Goal: Information Seeking & Learning: Learn about a topic

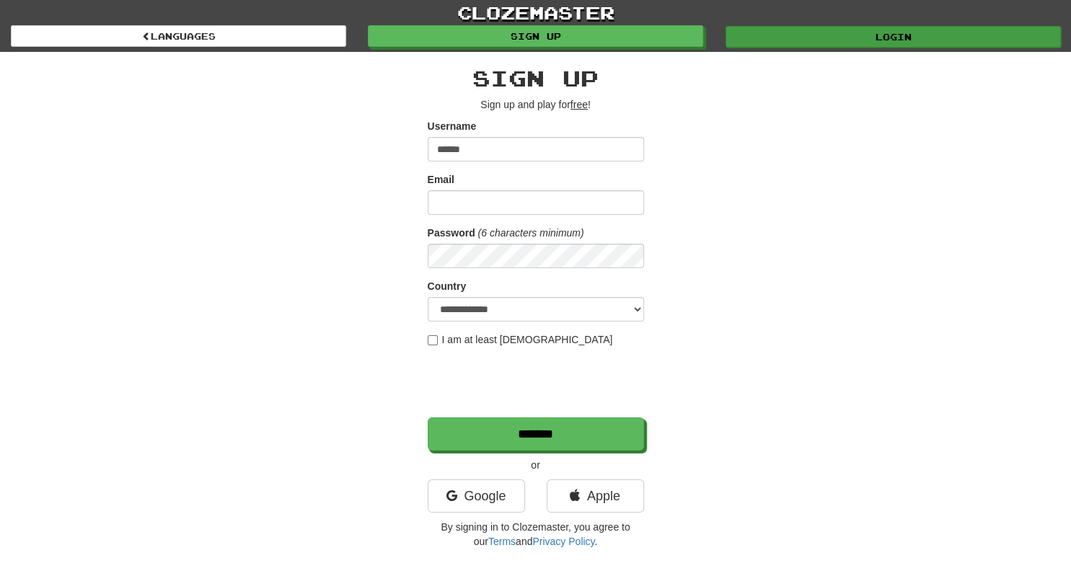
type input "******"
click at [828, 41] on link "Login" at bounding box center [892, 37] width 335 height 22
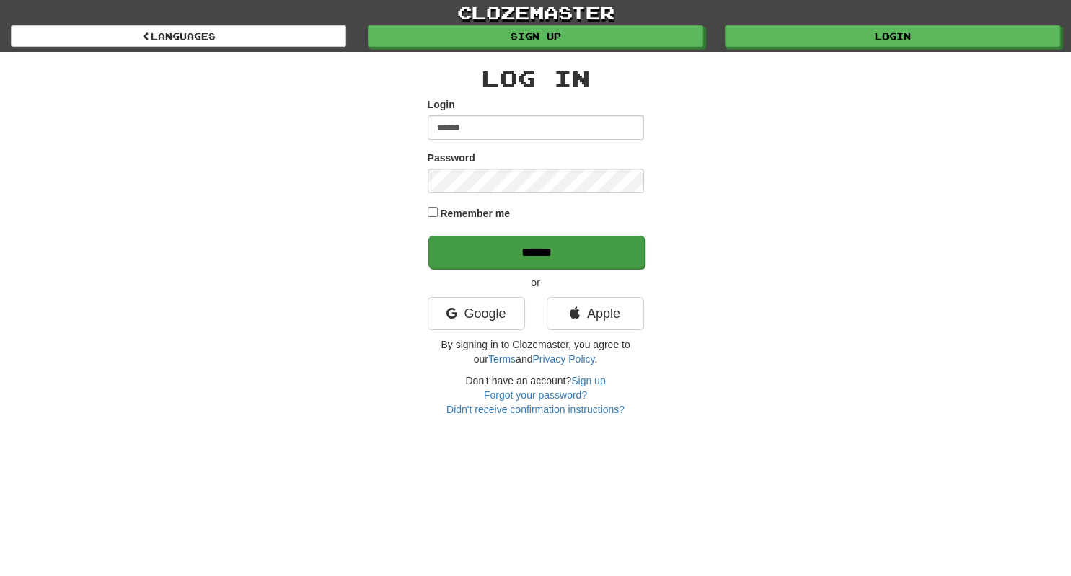
type input "******"
click at [541, 259] on input "******" at bounding box center [536, 252] width 216 height 33
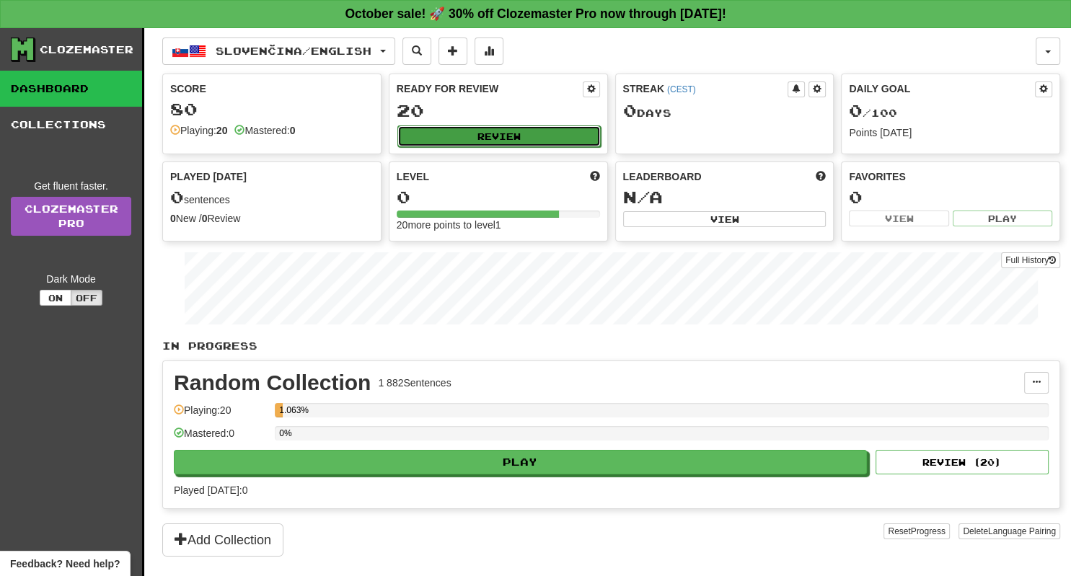
click at [541, 141] on button "Review" at bounding box center [498, 136] width 203 height 22
select select "**"
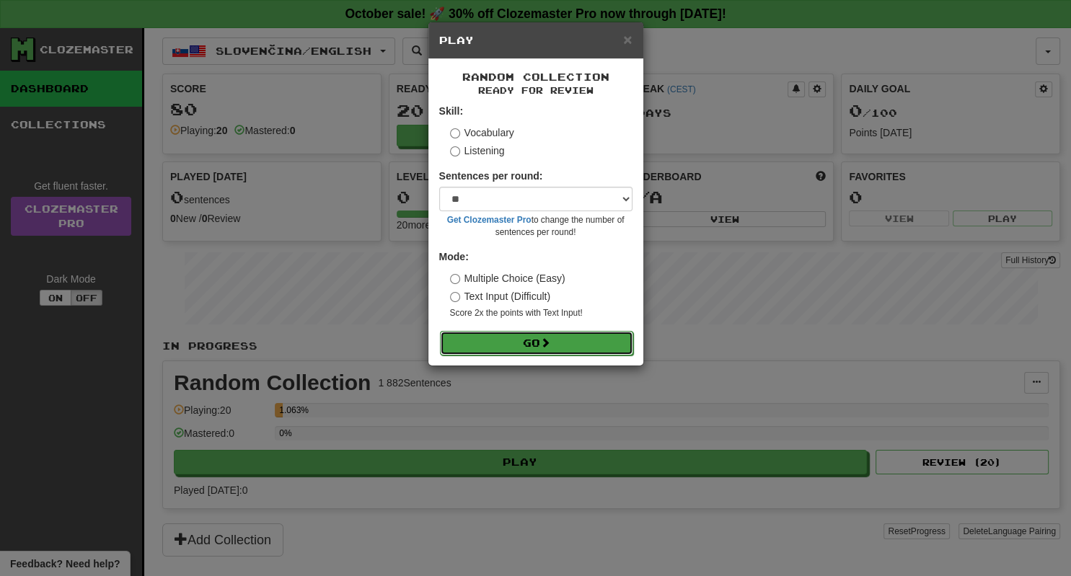
click at [571, 342] on button "Go" at bounding box center [536, 343] width 193 height 25
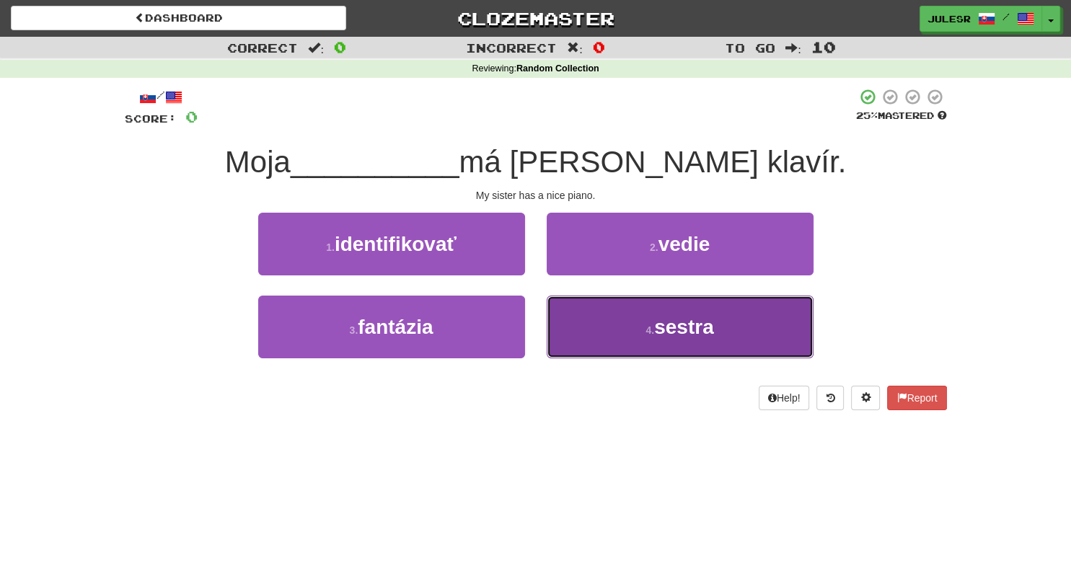
click at [707, 344] on button "4 . sestra" at bounding box center [679, 327] width 267 height 63
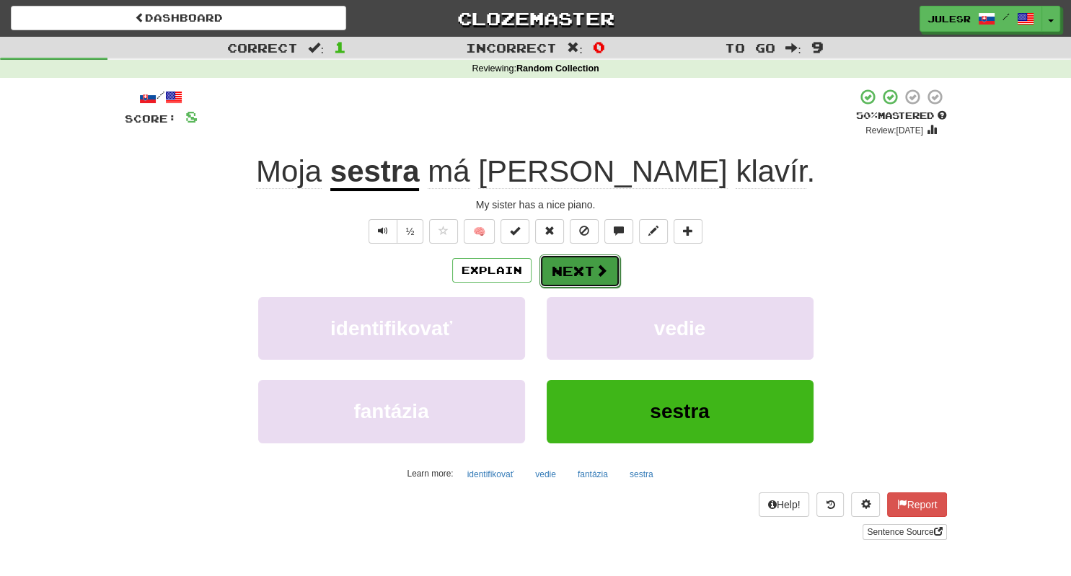
click at [595, 270] on span at bounding box center [601, 270] width 13 height 13
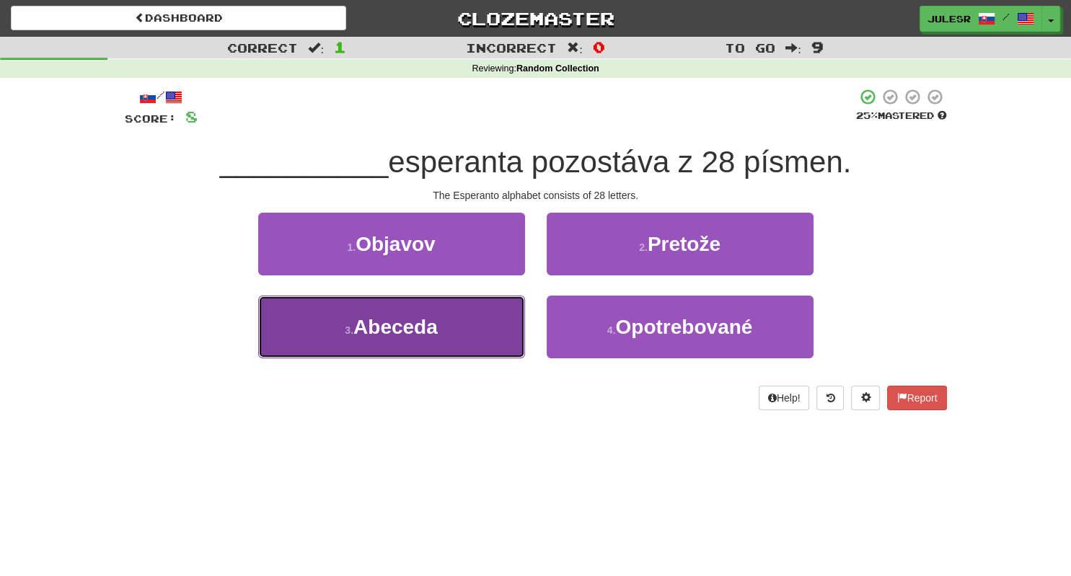
click at [431, 344] on button "3 . Abeceda" at bounding box center [391, 327] width 267 height 63
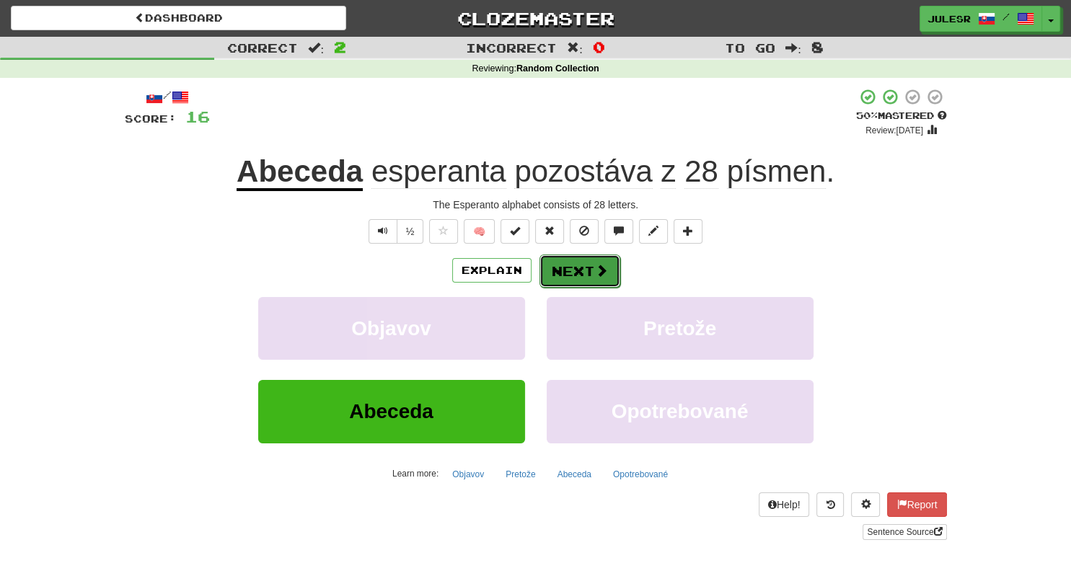
click at [610, 275] on button "Next" at bounding box center [579, 270] width 81 height 33
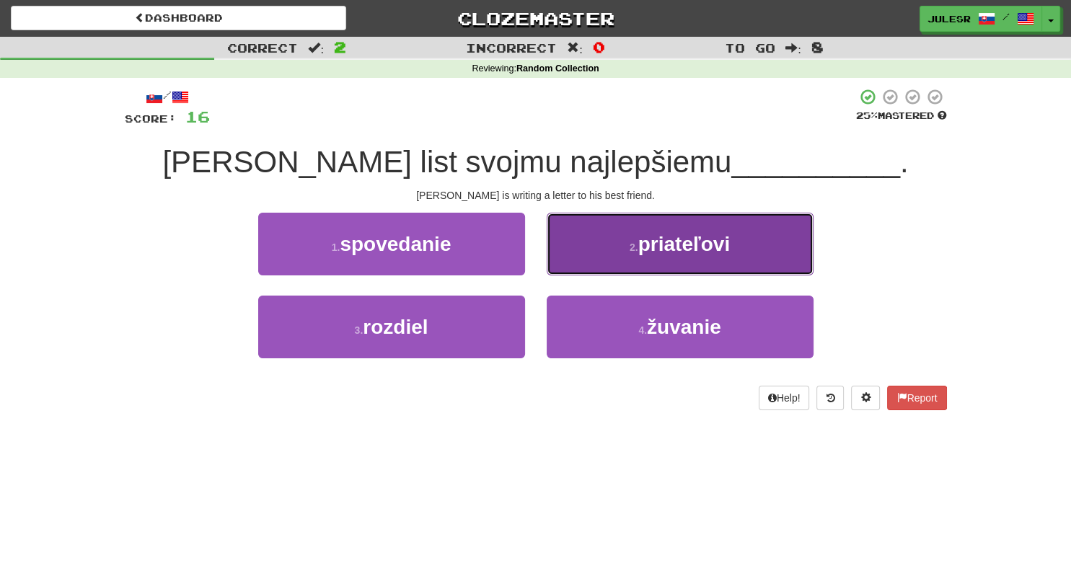
click at [717, 243] on span "priateľovi" at bounding box center [684, 244] width 92 height 22
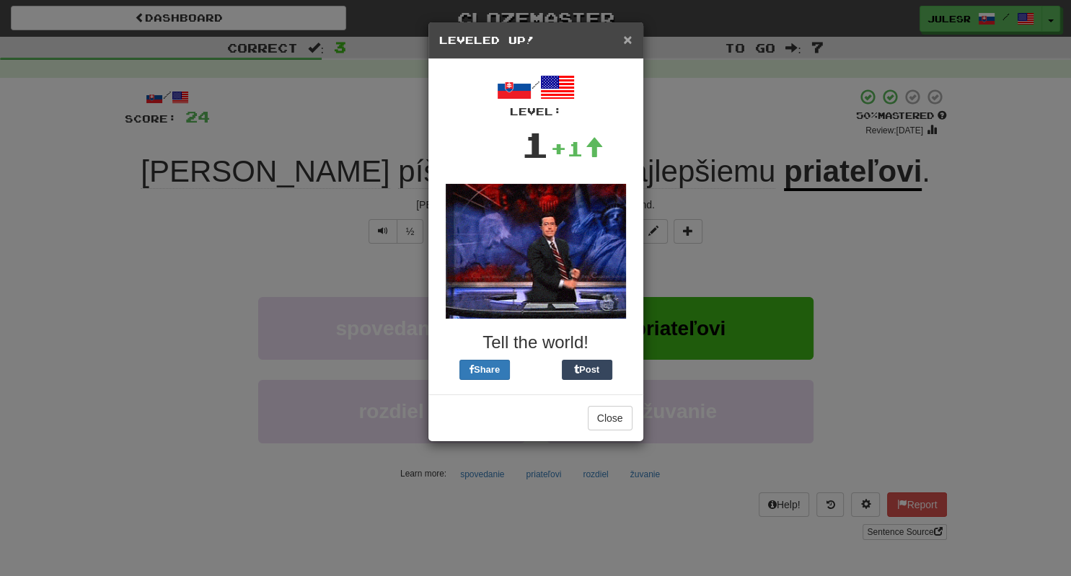
click at [626, 41] on span "×" at bounding box center [627, 39] width 9 height 17
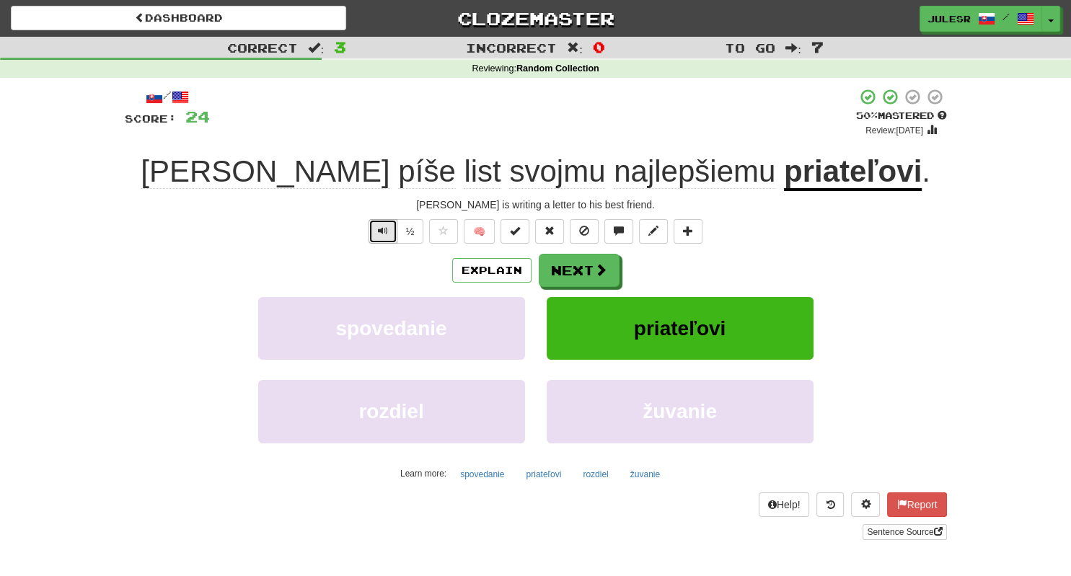
click at [388, 231] on span "Text-to-speech controls" at bounding box center [383, 231] width 10 height 10
click at [794, 169] on u "priateľovi" at bounding box center [853, 172] width 138 height 37
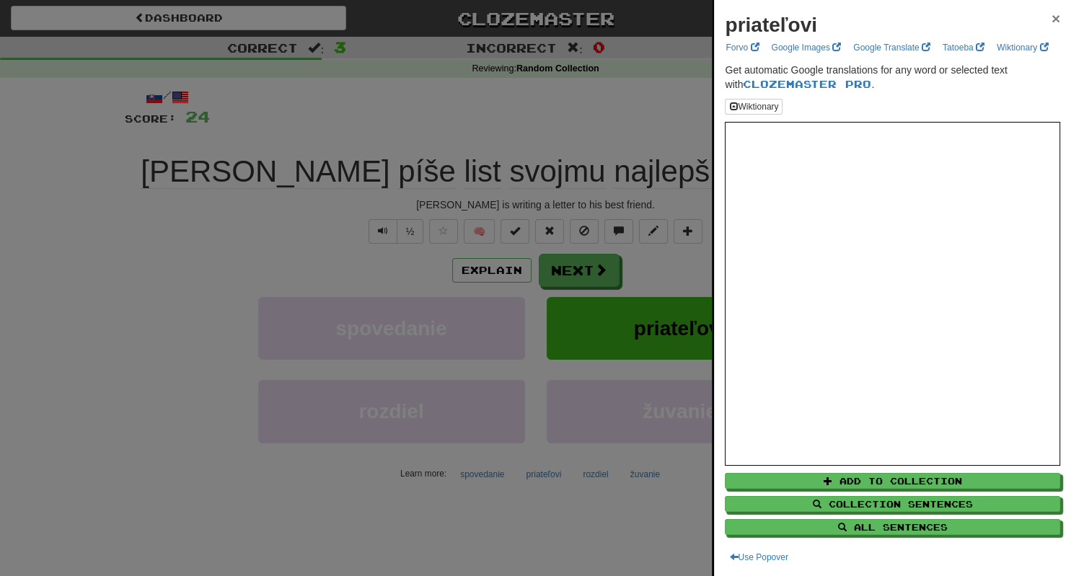
click at [1057, 22] on span "×" at bounding box center [1055, 18] width 9 height 17
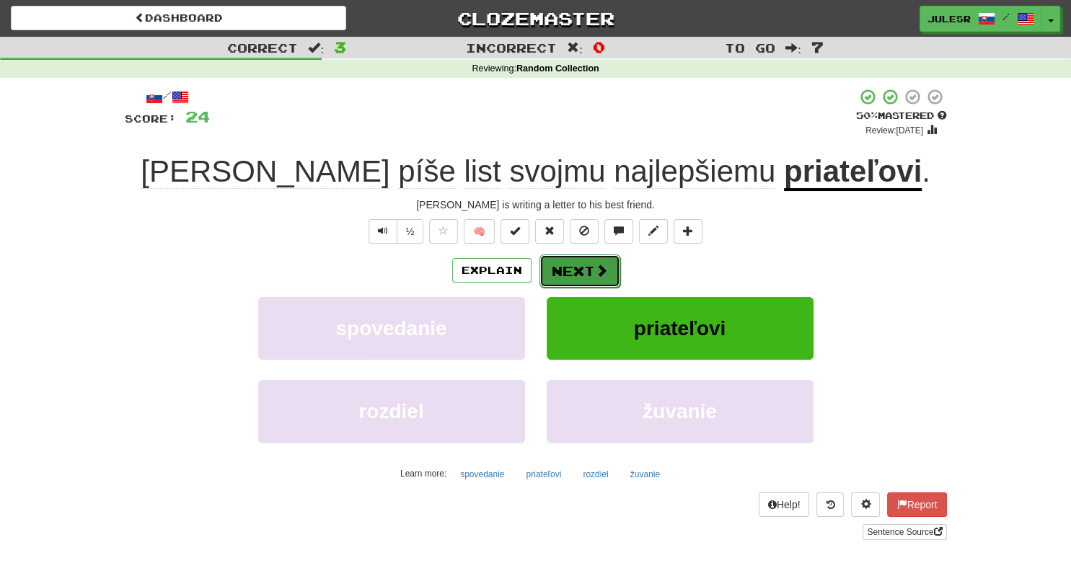
click at [599, 277] on span at bounding box center [601, 270] width 13 height 13
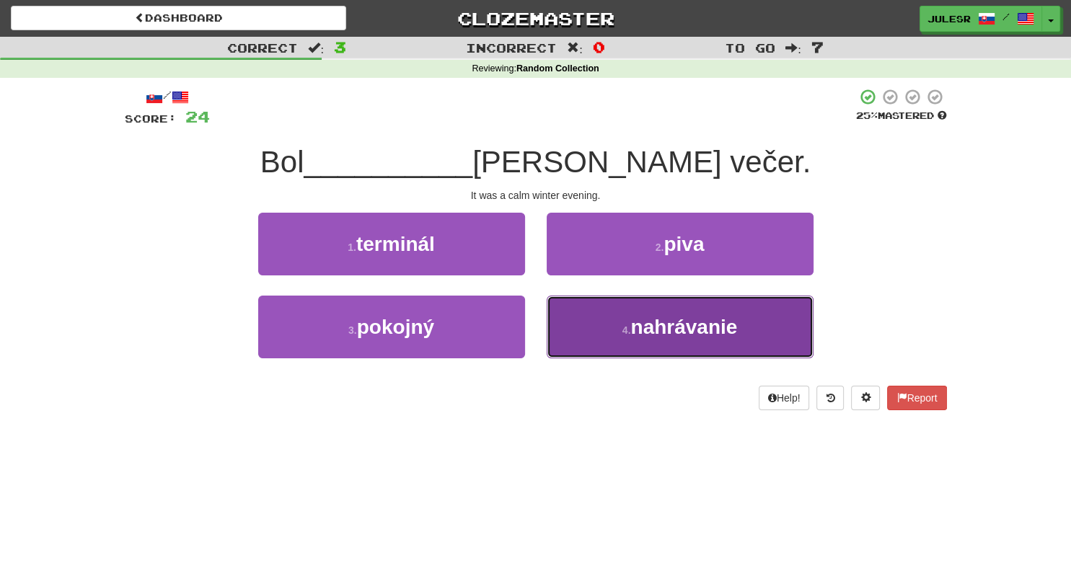
click at [648, 352] on button "4 . nahrávanie" at bounding box center [679, 327] width 267 height 63
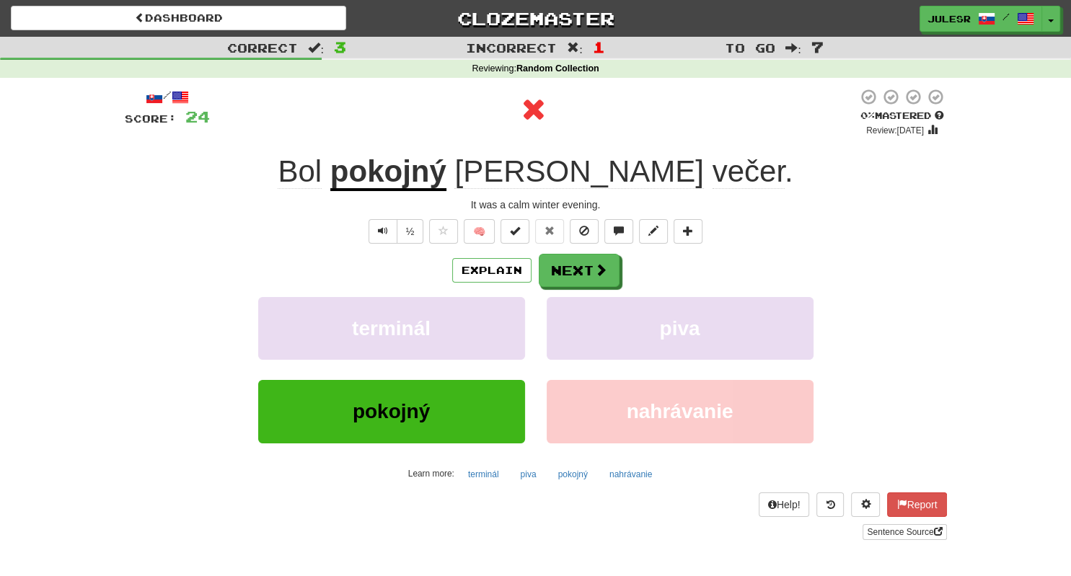
click at [446, 183] on u "pokojný" at bounding box center [388, 172] width 116 height 37
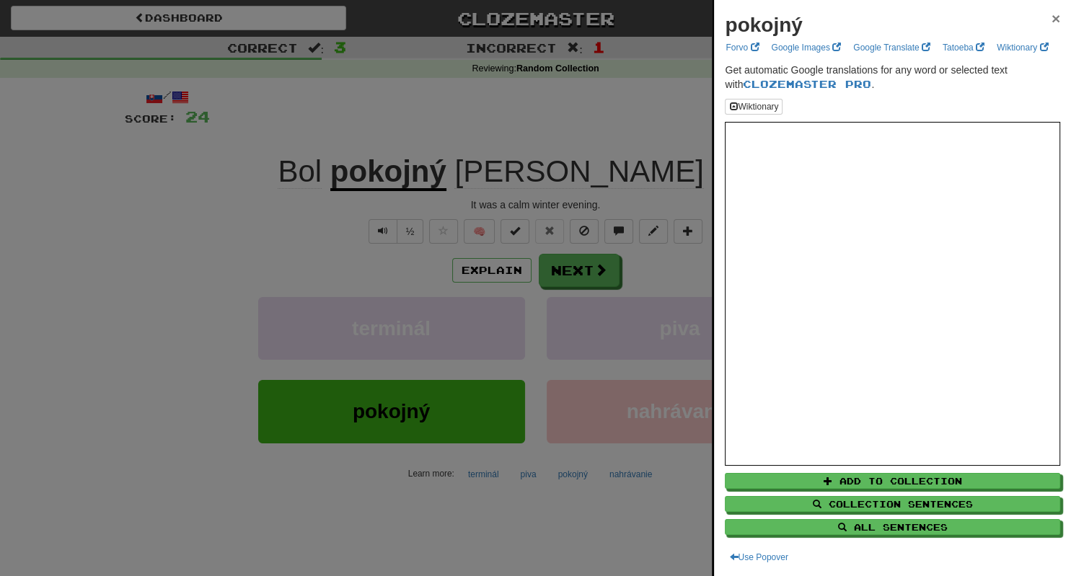
click at [1059, 17] on span "×" at bounding box center [1055, 18] width 9 height 17
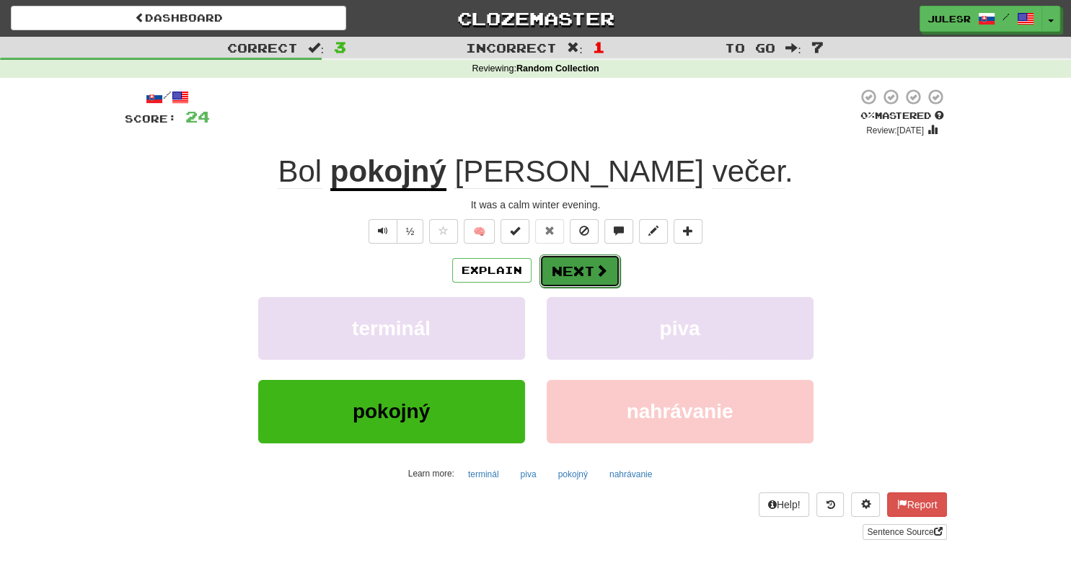
click at [567, 280] on button "Next" at bounding box center [579, 270] width 81 height 33
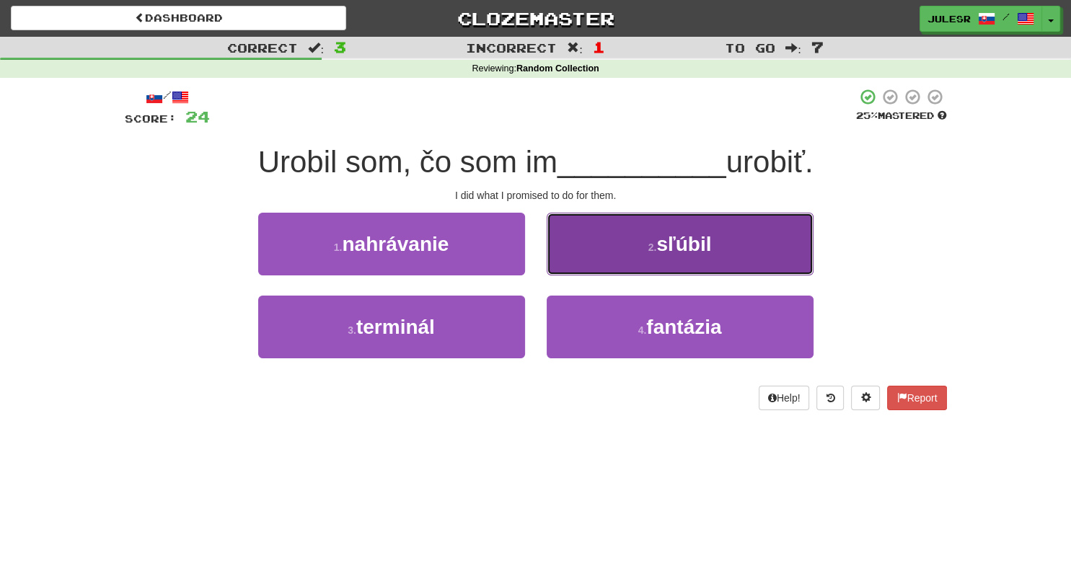
click at [763, 244] on button "2 . sľúbil" at bounding box center [679, 244] width 267 height 63
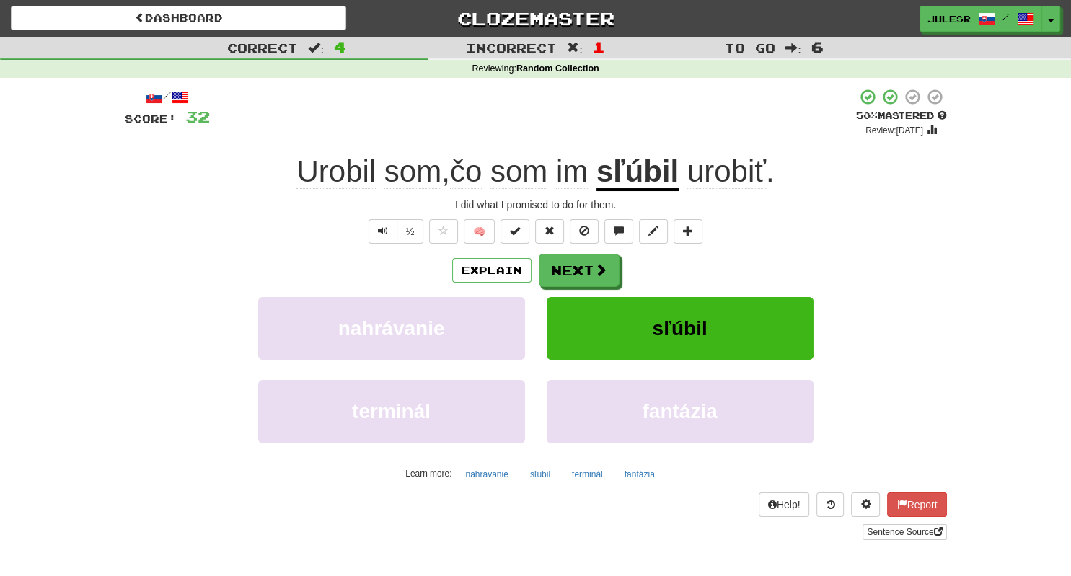
click at [656, 189] on u "sľúbil" at bounding box center [637, 172] width 82 height 37
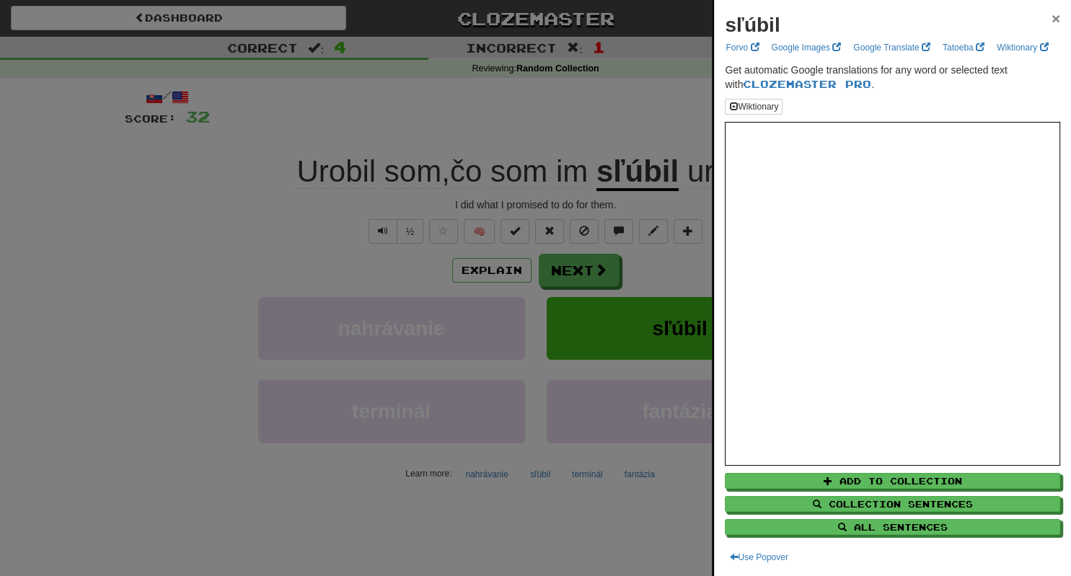
click at [1058, 13] on span "×" at bounding box center [1055, 18] width 9 height 17
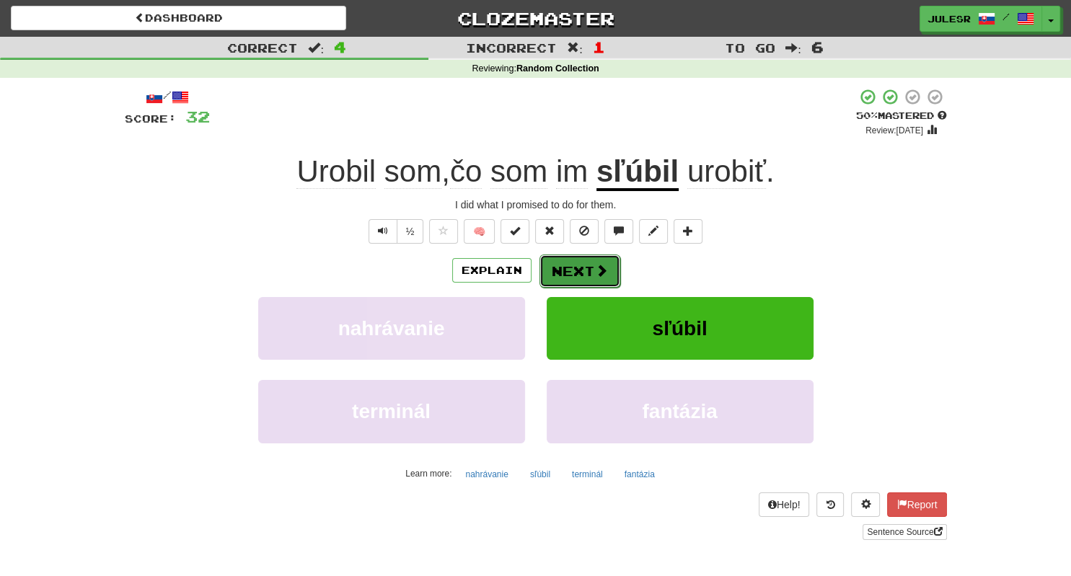
click at [587, 275] on button "Next" at bounding box center [579, 270] width 81 height 33
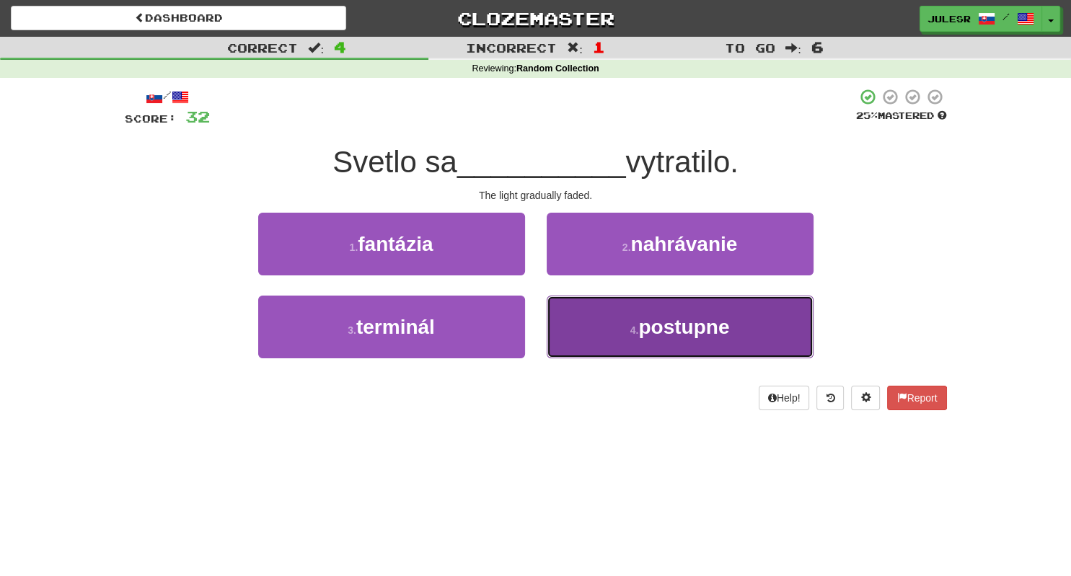
click at [754, 332] on button "4 . postupne" at bounding box center [679, 327] width 267 height 63
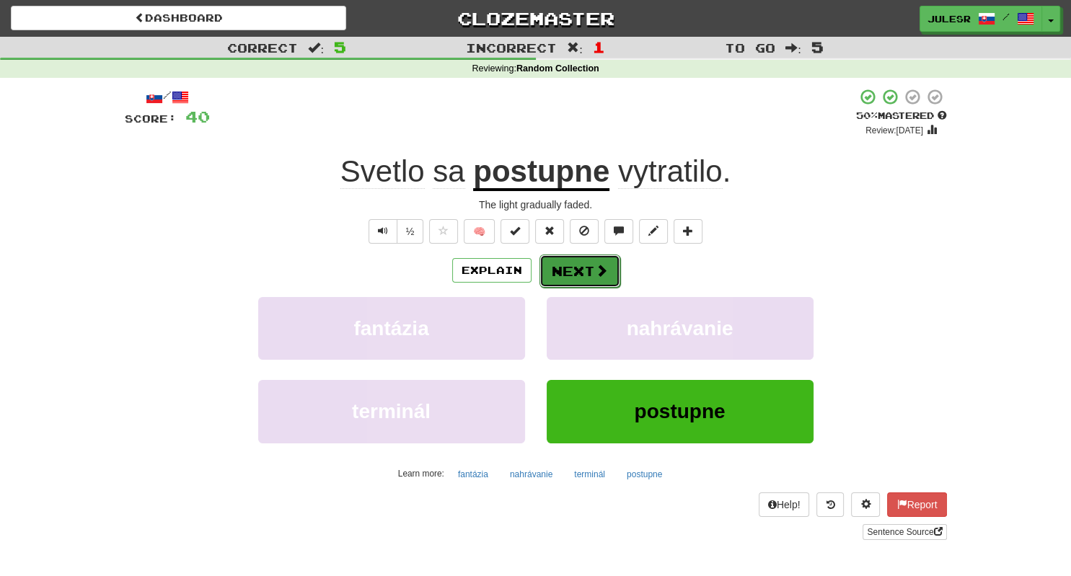
click at [581, 273] on button "Next" at bounding box center [579, 270] width 81 height 33
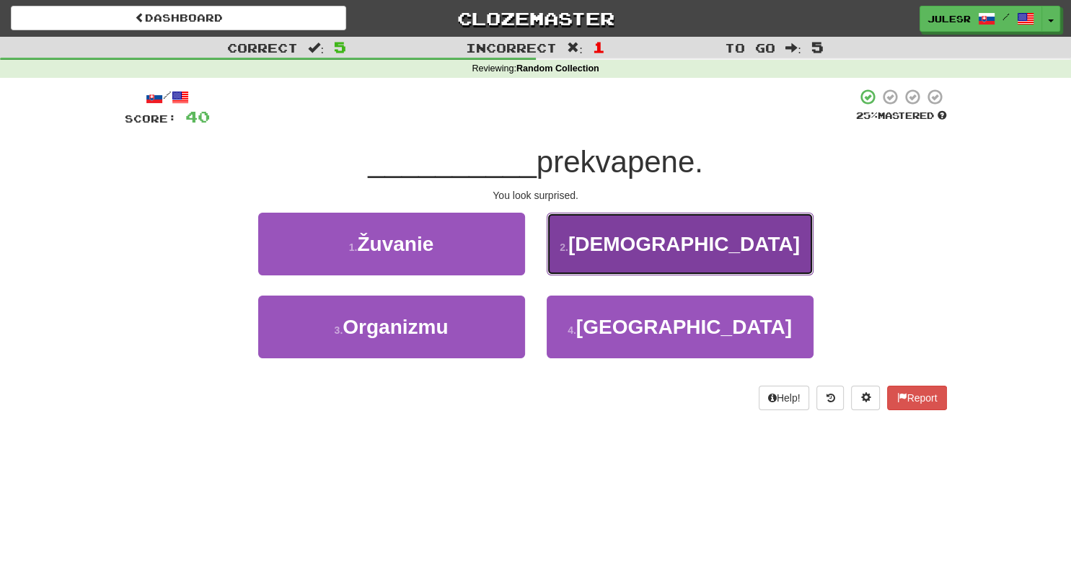
click at [783, 259] on button "2 . Vyzeráš" at bounding box center [679, 244] width 267 height 63
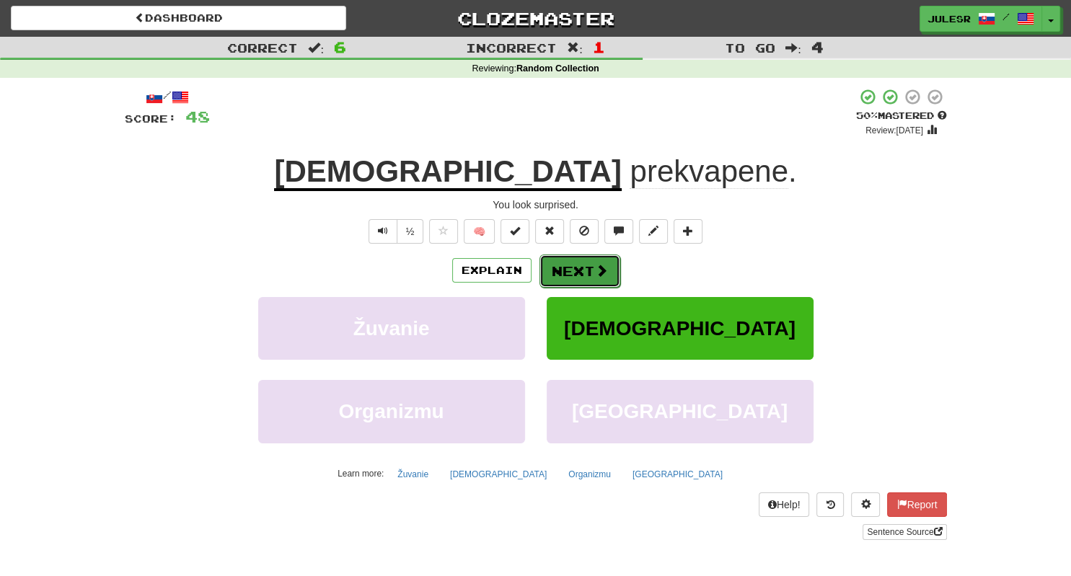
click at [595, 270] on span at bounding box center [601, 270] width 13 height 13
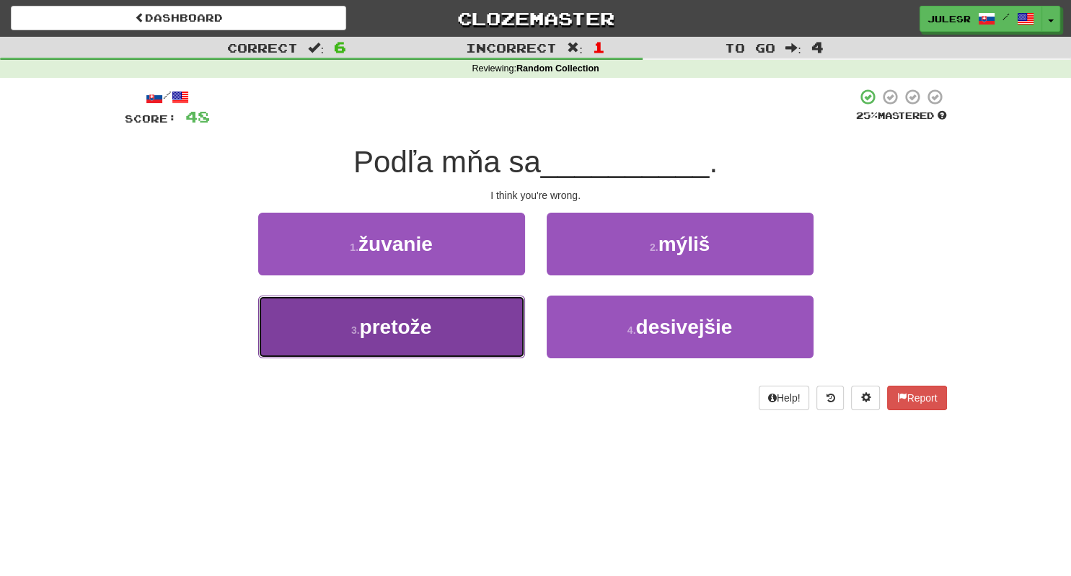
click at [462, 325] on button "3 . pretože" at bounding box center [391, 327] width 267 height 63
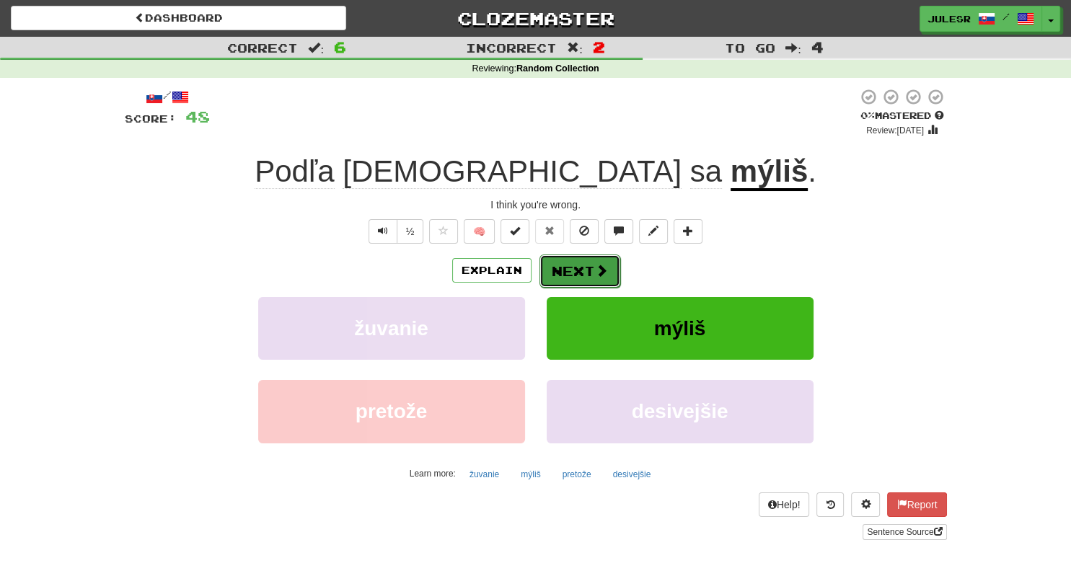
click at [585, 281] on button "Next" at bounding box center [579, 270] width 81 height 33
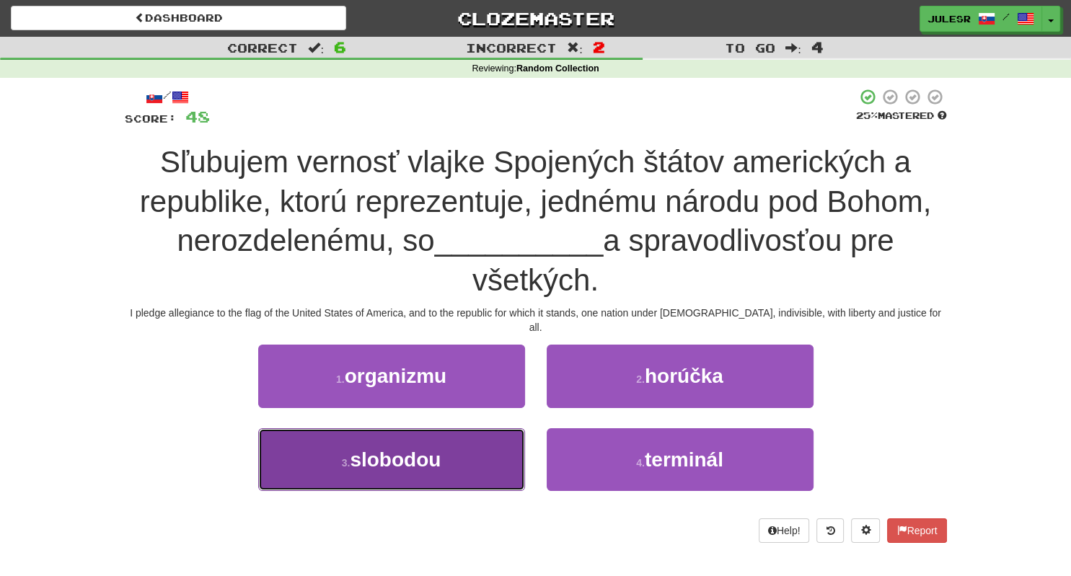
click at [349, 466] on button "3 . slobodou" at bounding box center [391, 459] width 267 height 63
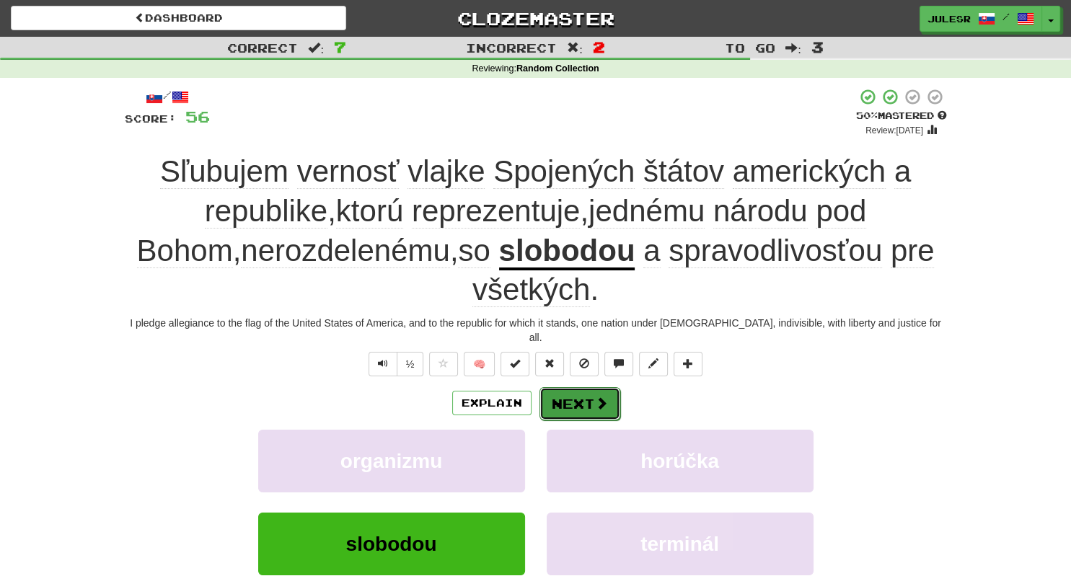
click at [603, 397] on span at bounding box center [601, 403] width 13 height 13
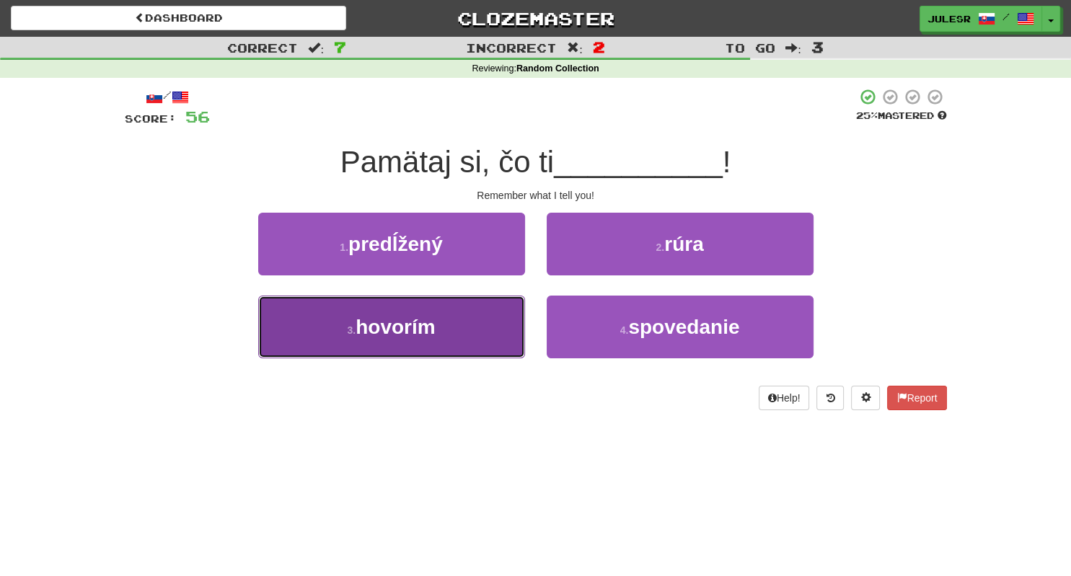
click at [451, 319] on button "3 . hovorím" at bounding box center [391, 327] width 267 height 63
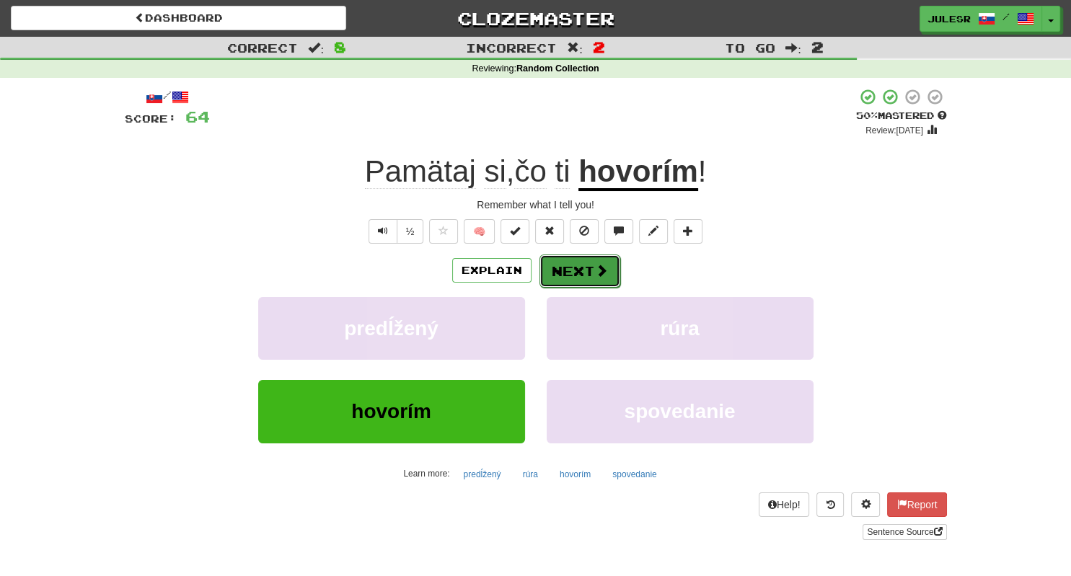
click at [575, 280] on button "Next" at bounding box center [579, 270] width 81 height 33
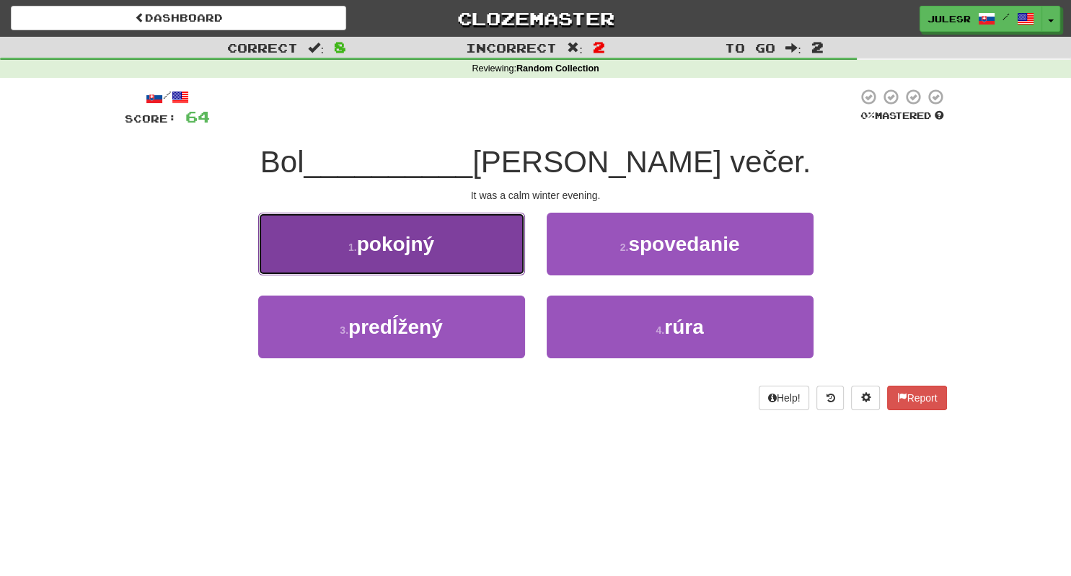
click at [477, 275] on button "1 . pokojný" at bounding box center [391, 244] width 267 height 63
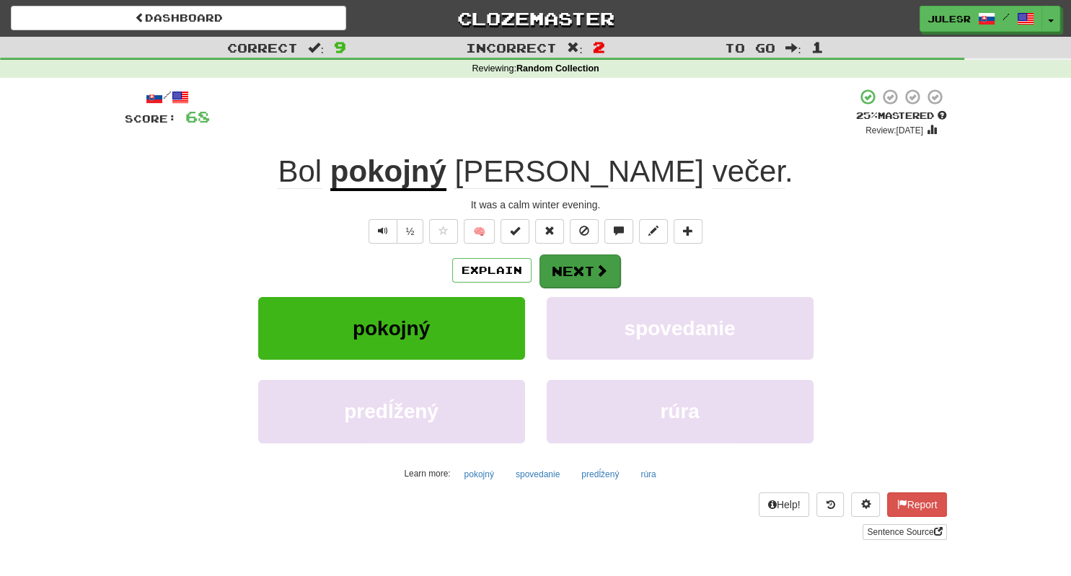
click at [587, 254] on div "Explain Next" at bounding box center [536, 270] width 822 height 33
click at [592, 261] on button "Next" at bounding box center [579, 270] width 81 height 33
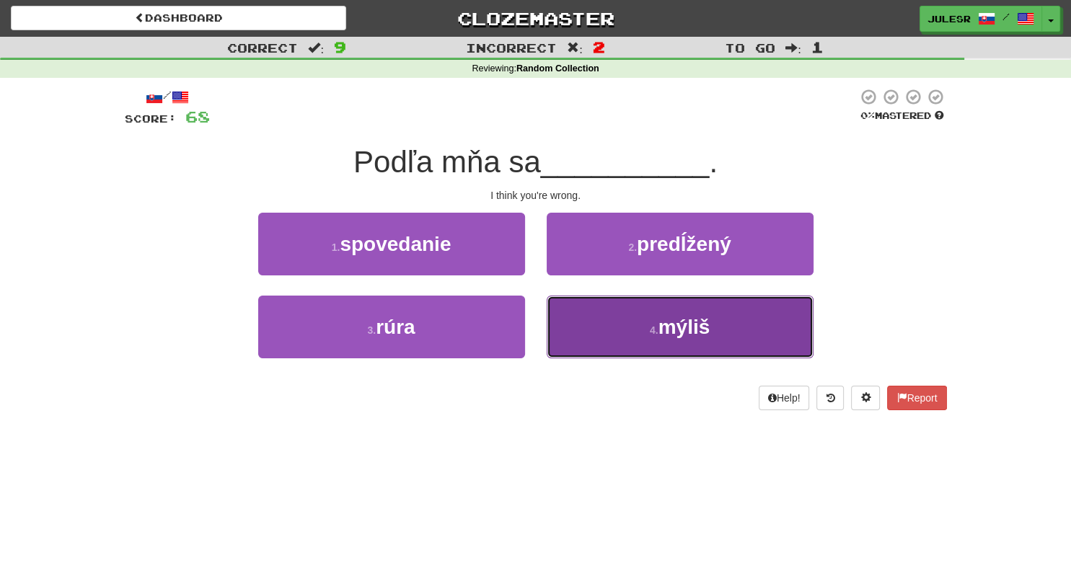
click at [732, 345] on button "4 . mýliš" at bounding box center [679, 327] width 267 height 63
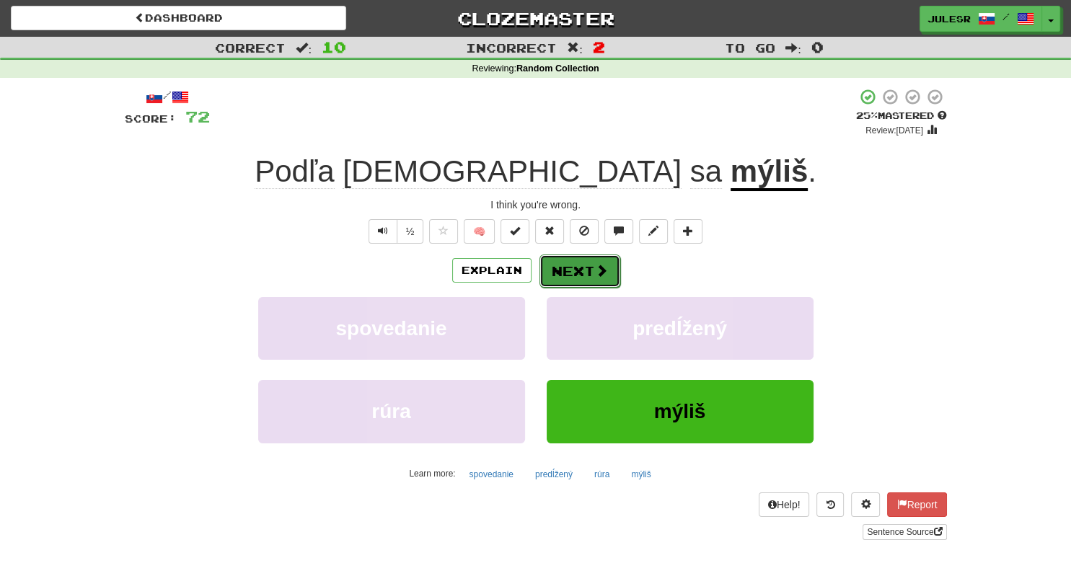
click at [607, 266] on button "Next" at bounding box center [579, 270] width 81 height 33
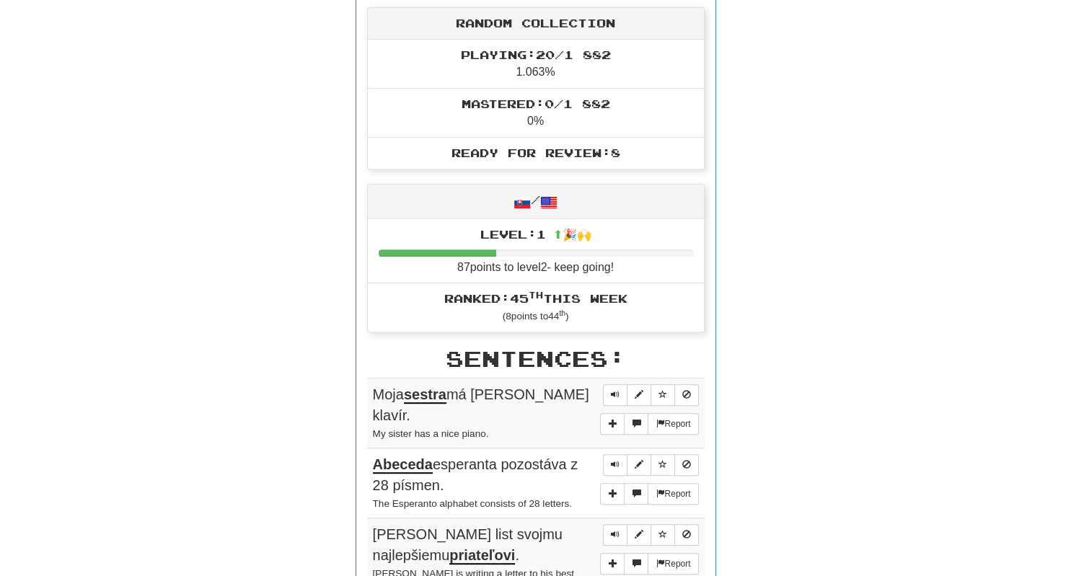
scroll to position [612, 0]
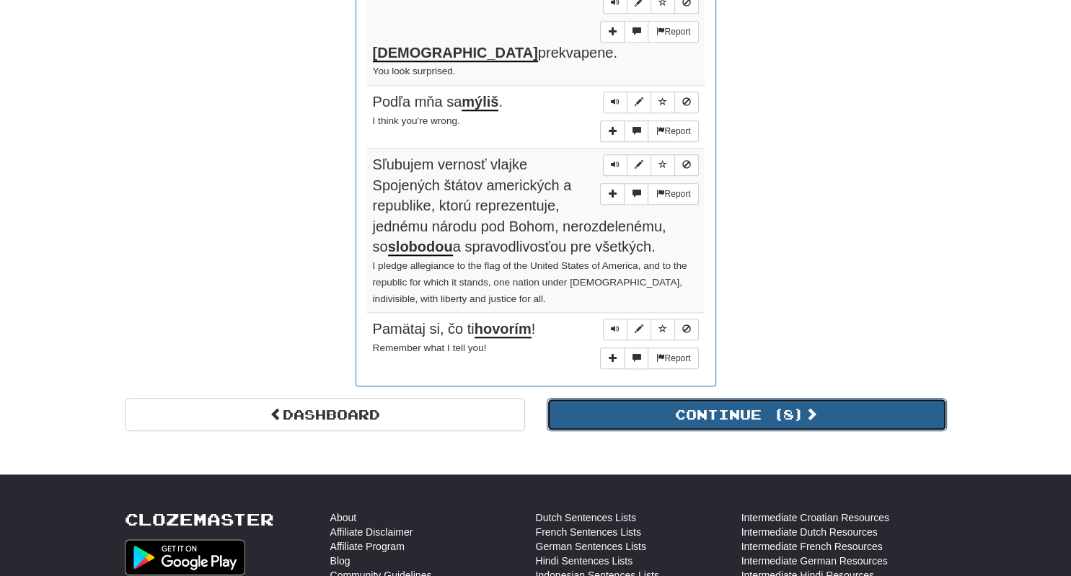
click at [824, 398] on button "Continue ( 8 )" at bounding box center [746, 414] width 400 height 33
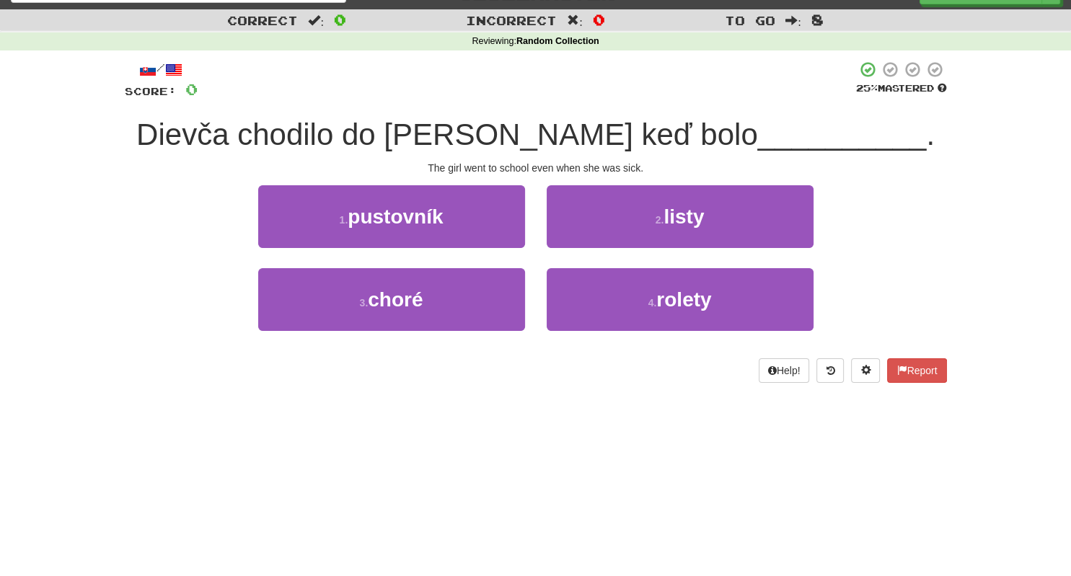
scroll to position [0, 0]
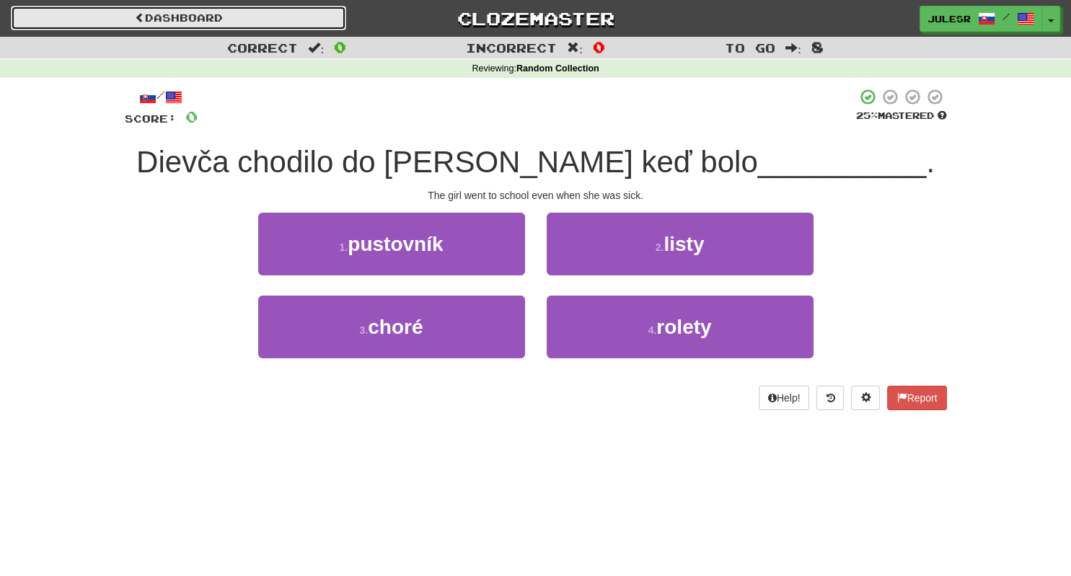
click at [218, 29] on link "Dashboard" at bounding box center [178, 18] width 335 height 25
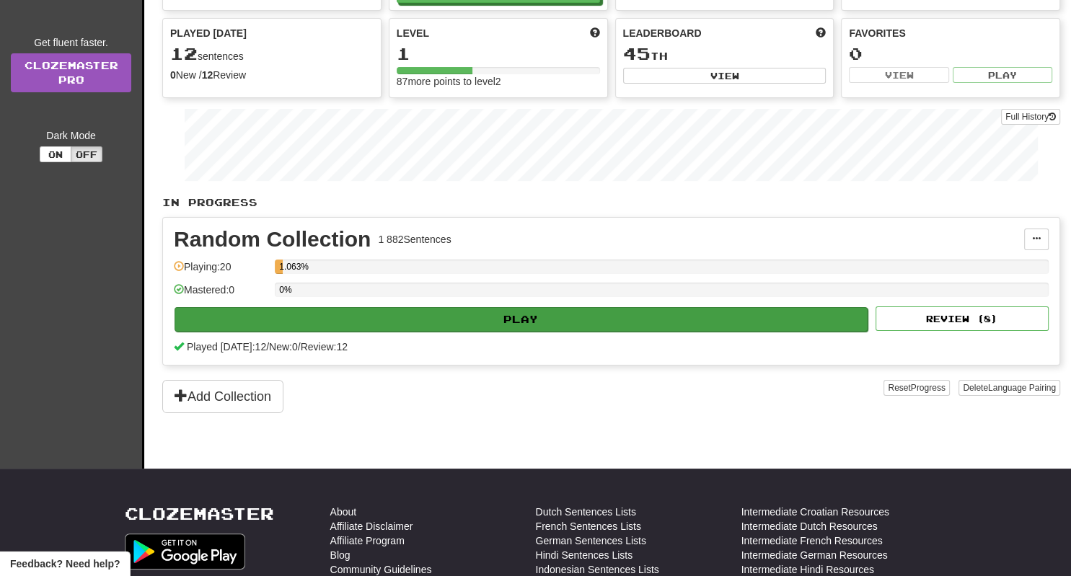
scroll to position [56, 0]
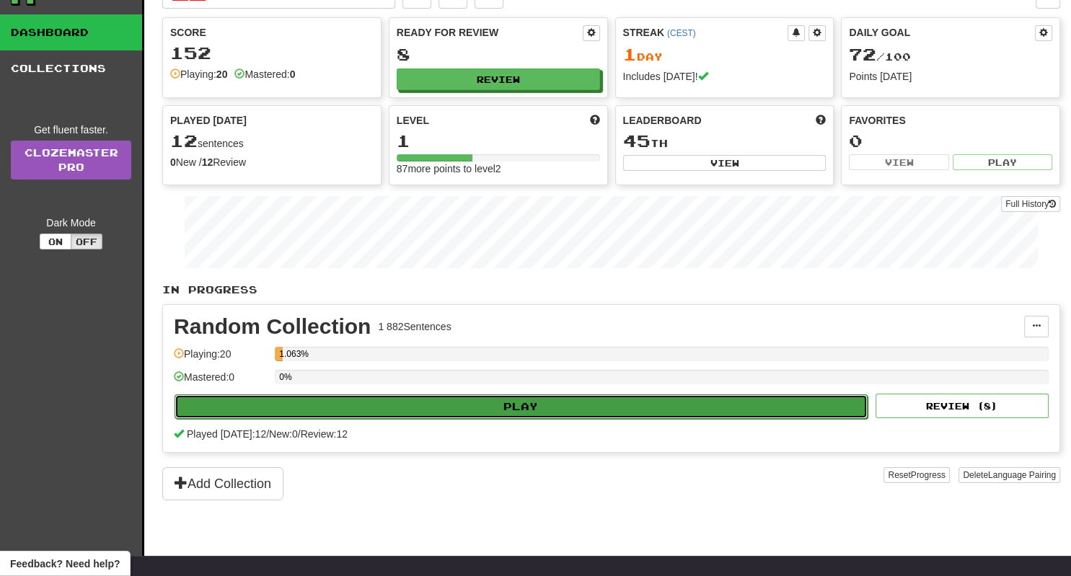
click at [495, 399] on button "Play" at bounding box center [520, 406] width 693 height 25
select select "**"
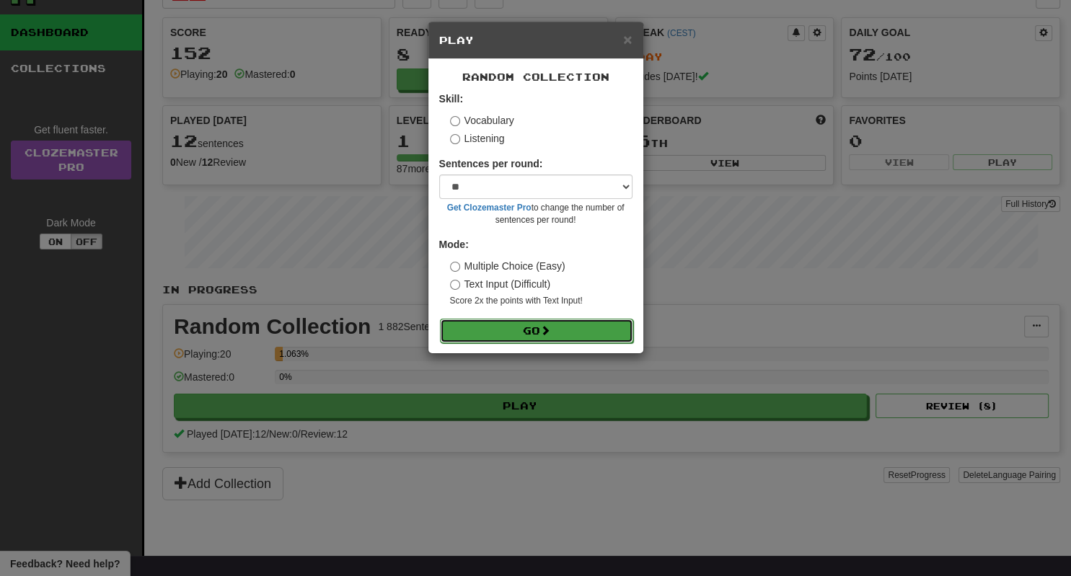
click at [535, 342] on button "Go" at bounding box center [536, 331] width 193 height 25
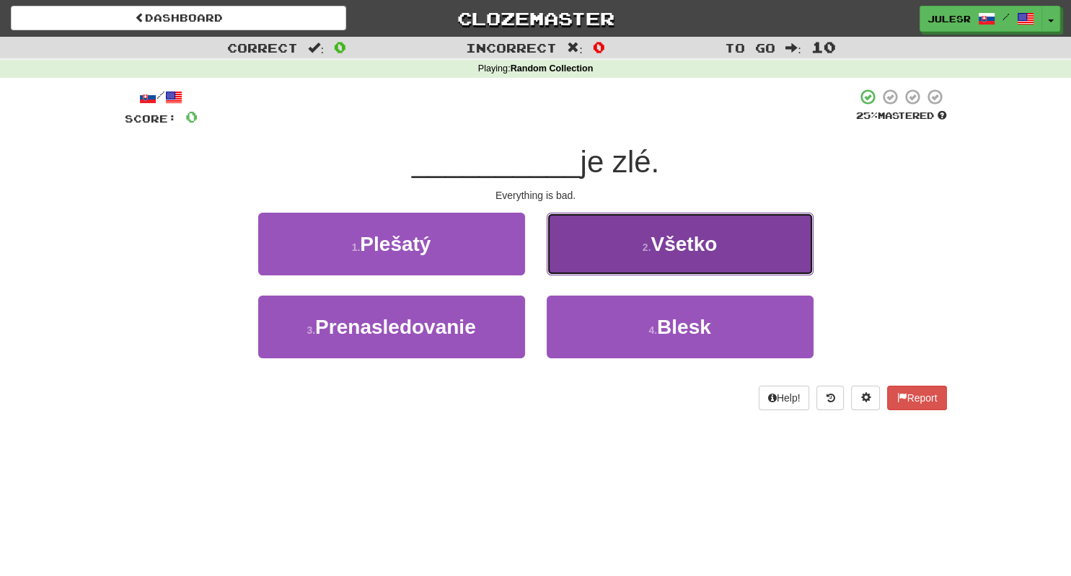
click at [632, 258] on button "2 . Všetko" at bounding box center [679, 244] width 267 height 63
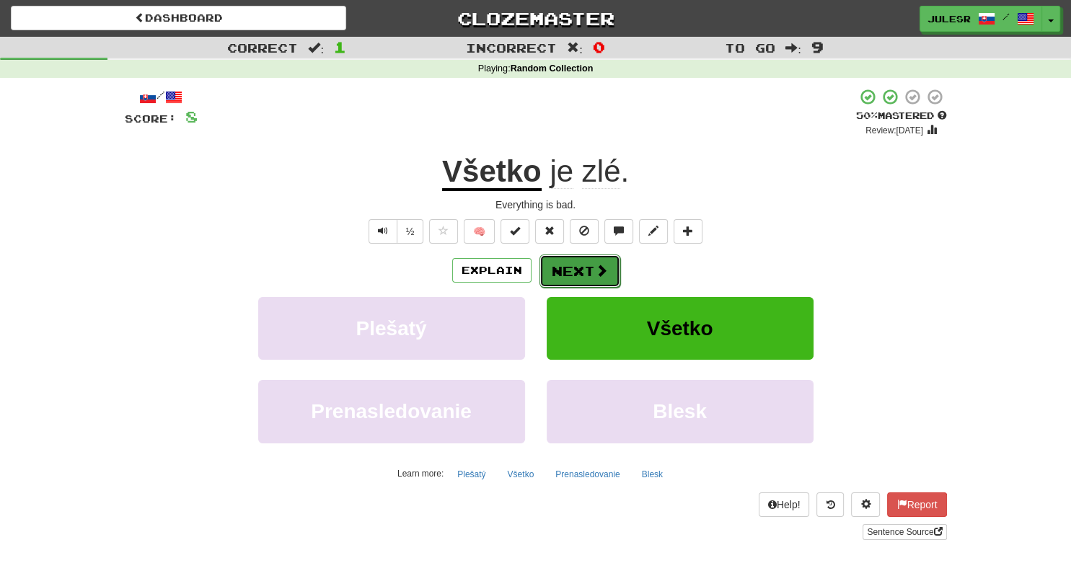
click at [584, 263] on button "Next" at bounding box center [579, 270] width 81 height 33
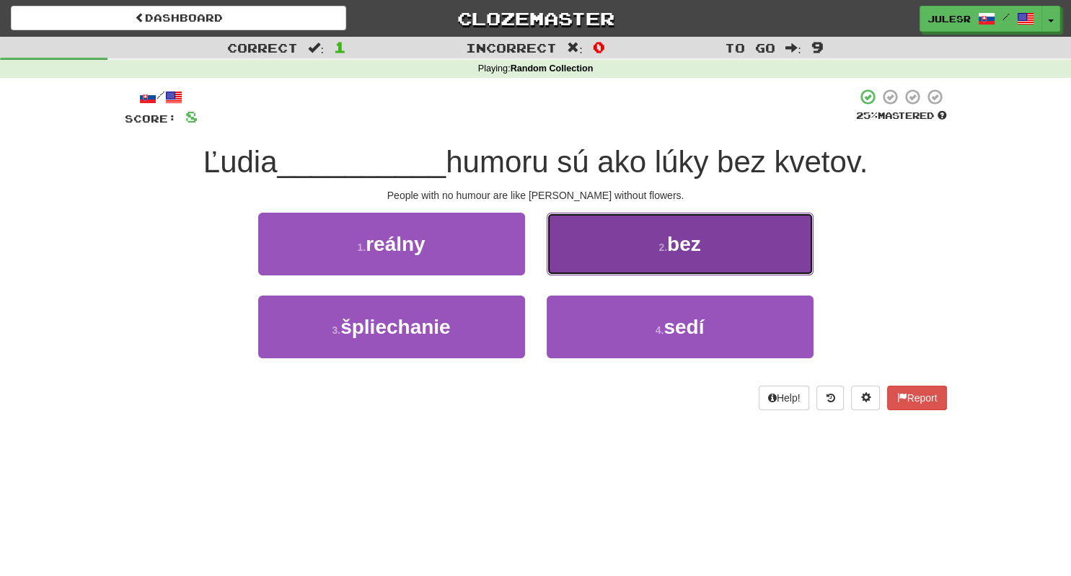
click at [696, 213] on button "2 . bez" at bounding box center [679, 244] width 267 height 63
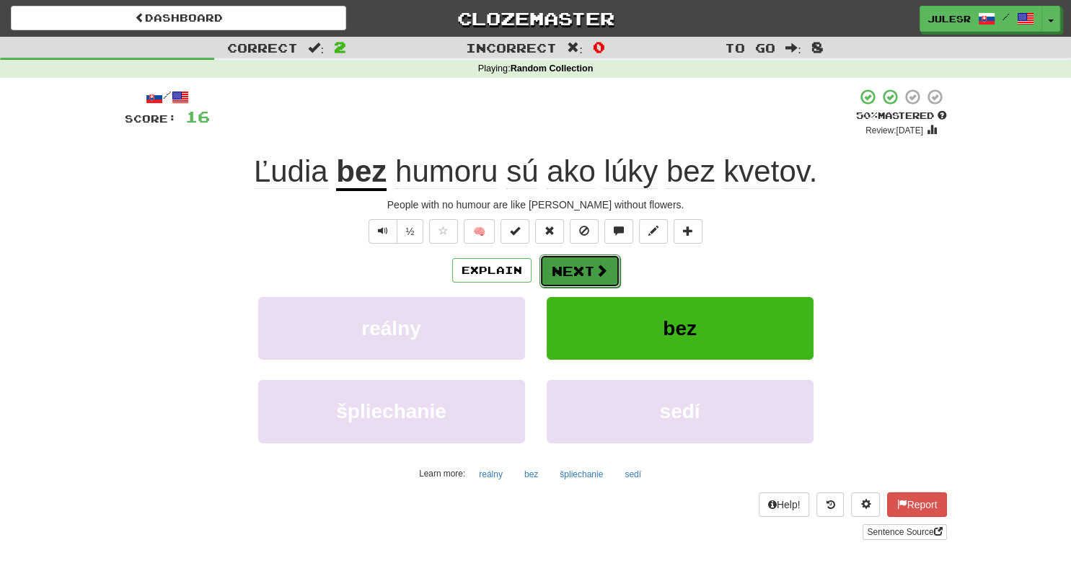
click at [585, 264] on button "Next" at bounding box center [579, 270] width 81 height 33
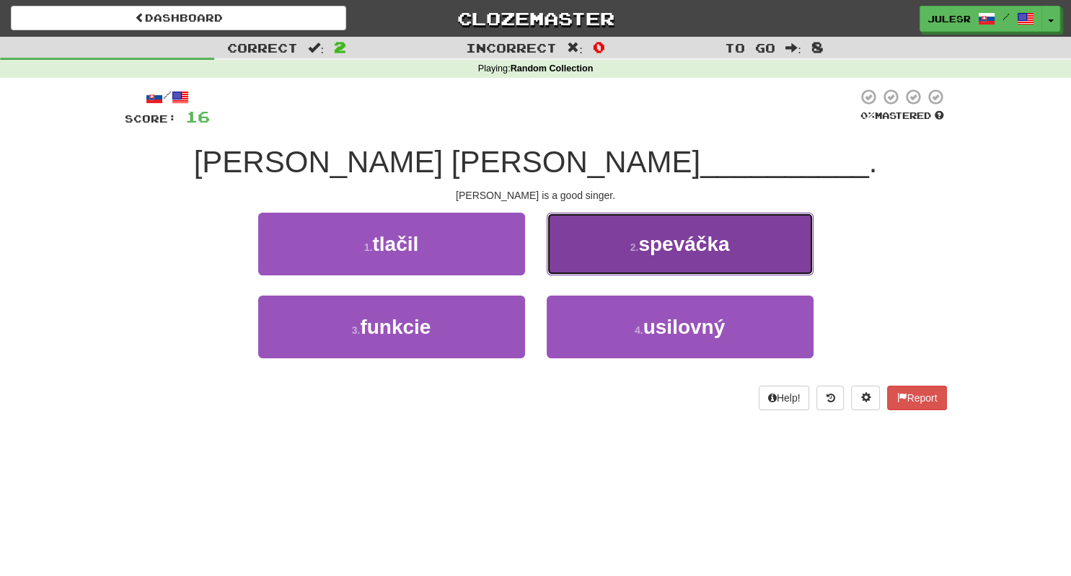
click at [773, 223] on button "2 . speváčka" at bounding box center [679, 244] width 267 height 63
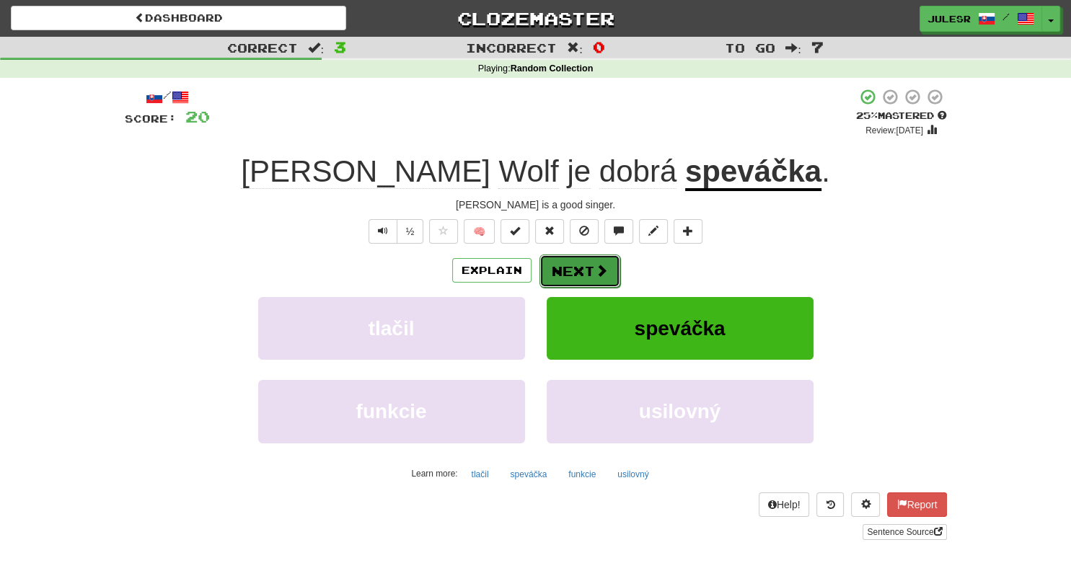
click at [616, 272] on button "Next" at bounding box center [579, 270] width 81 height 33
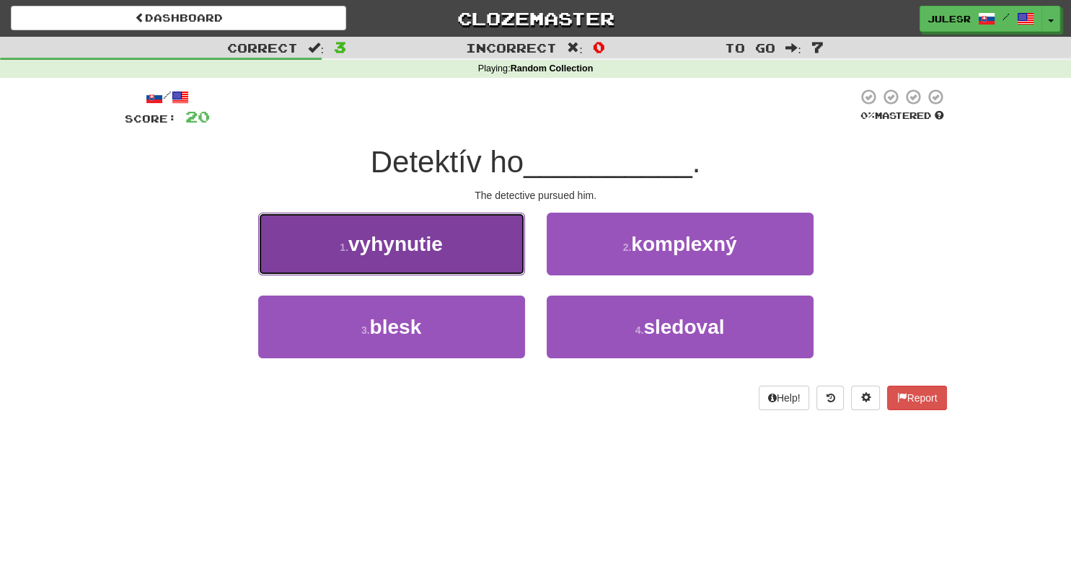
click at [489, 253] on button "1 . vyhynutie" at bounding box center [391, 244] width 267 height 63
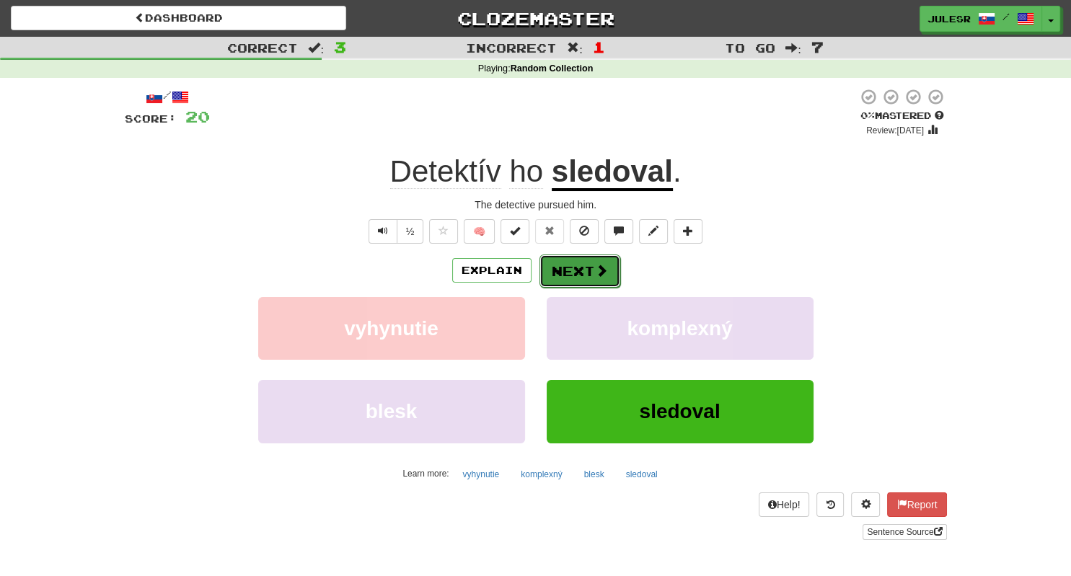
click at [572, 280] on button "Next" at bounding box center [579, 270] width 81 height 33
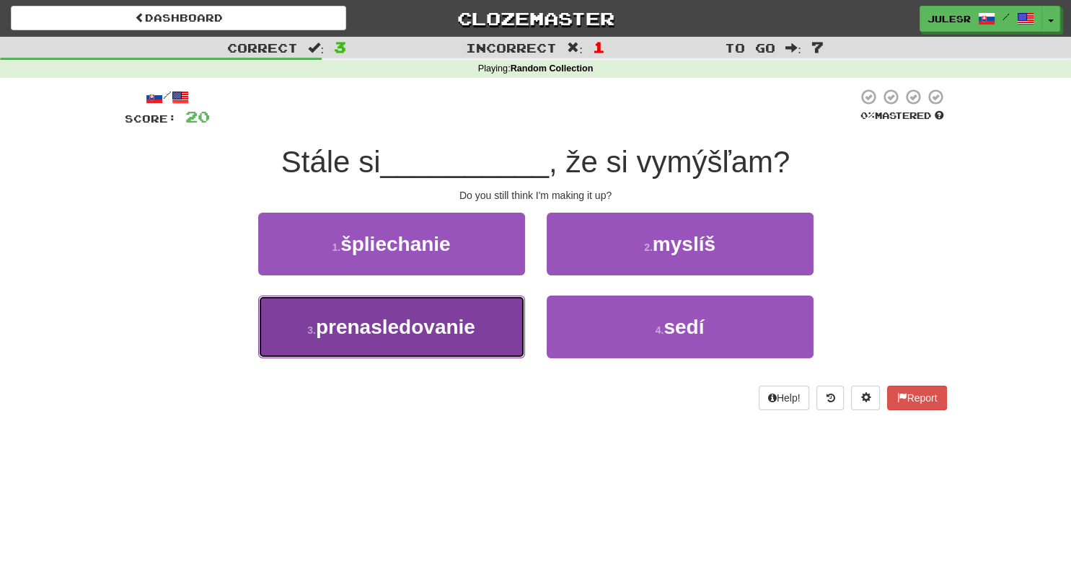
click at [476, 345] on button "3 . prenasledovanie" at bounding box center [391, 327] width 267 height 63
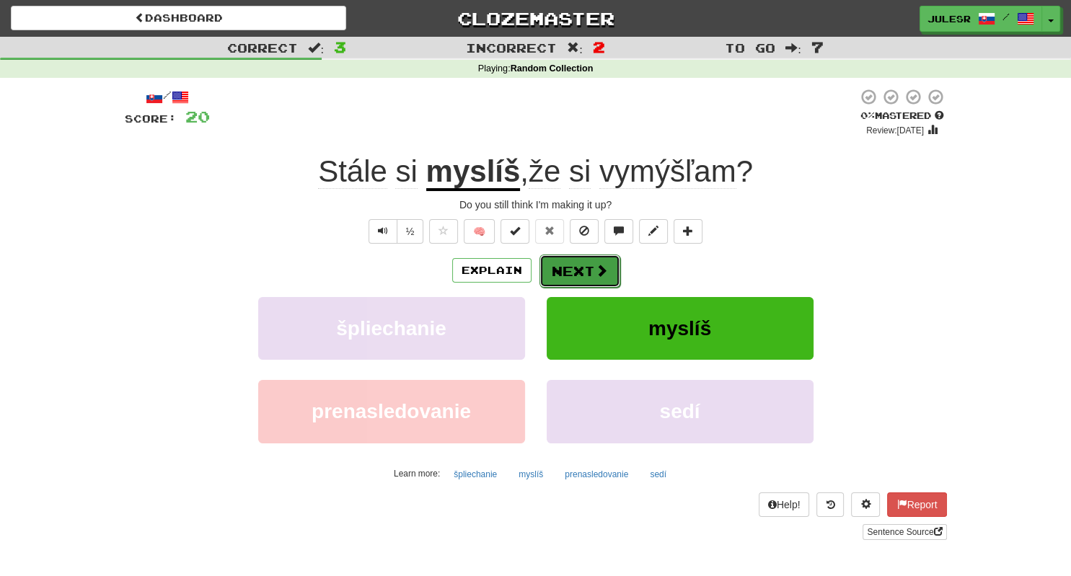
click at [610, 272] on button "Next" at bounding box center [579, 270] width 81 height 33
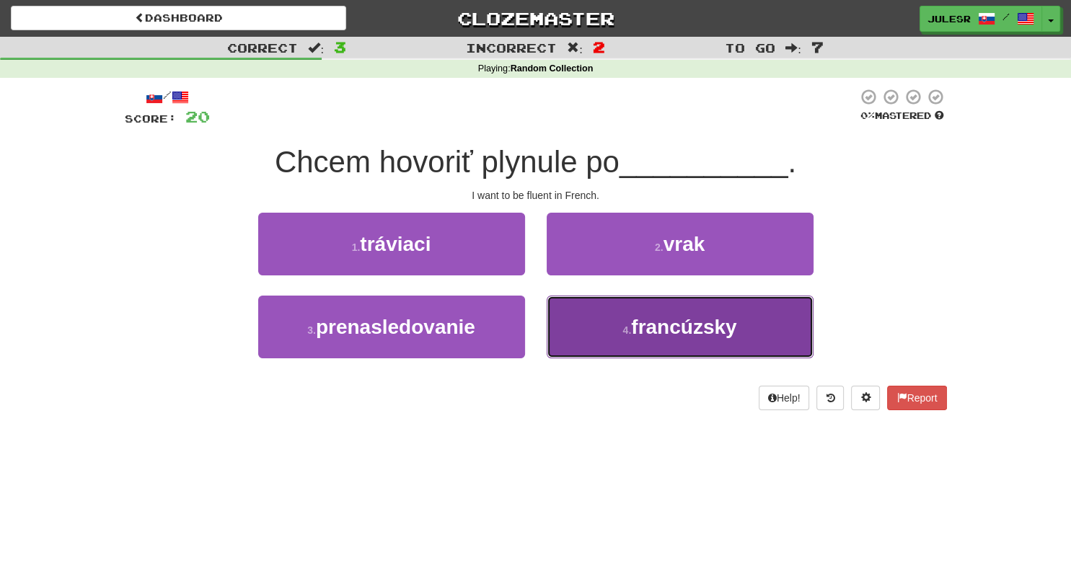
click at [673, 349] on button "4 . francúzsky" at bounding box center [679, 327] width 267 height 63
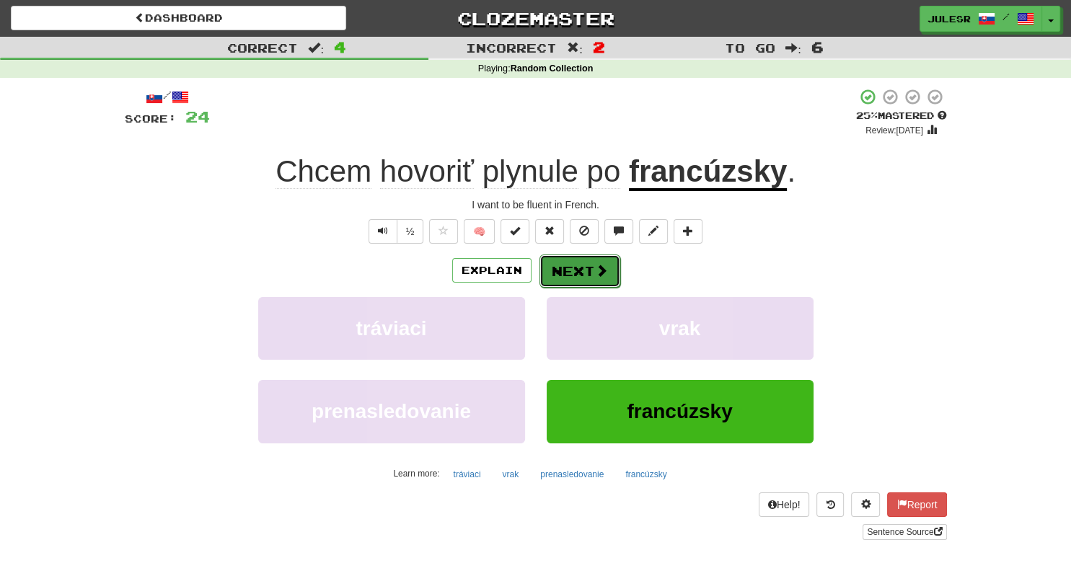
click at [585, 270] on button "Next" at bounding box center [579, 270] width 81 height 33
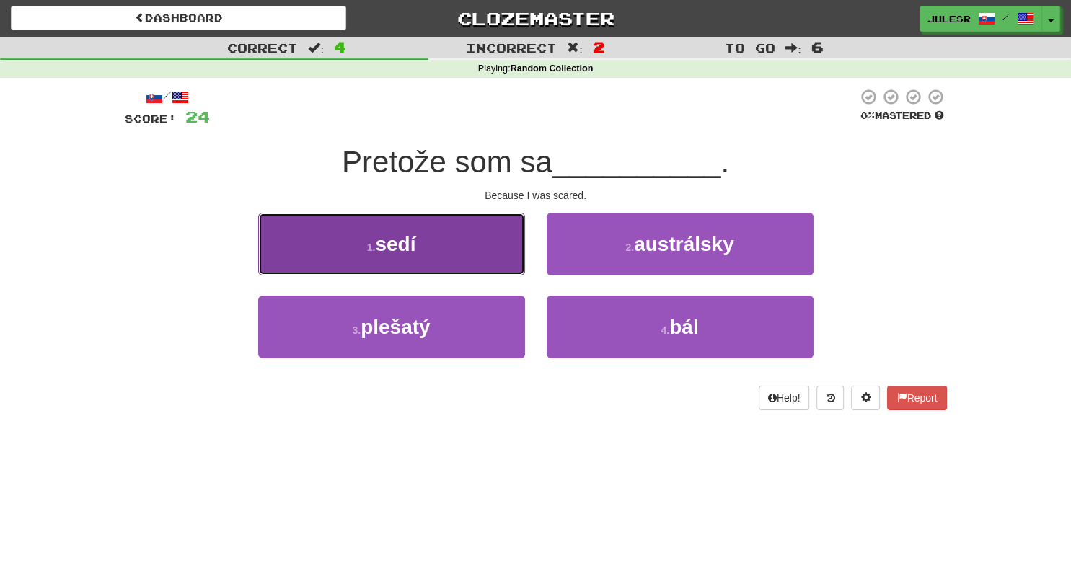
click at [469, 249] on button "1 . sedí" at bounding box center [391, 244] width 267 height 63
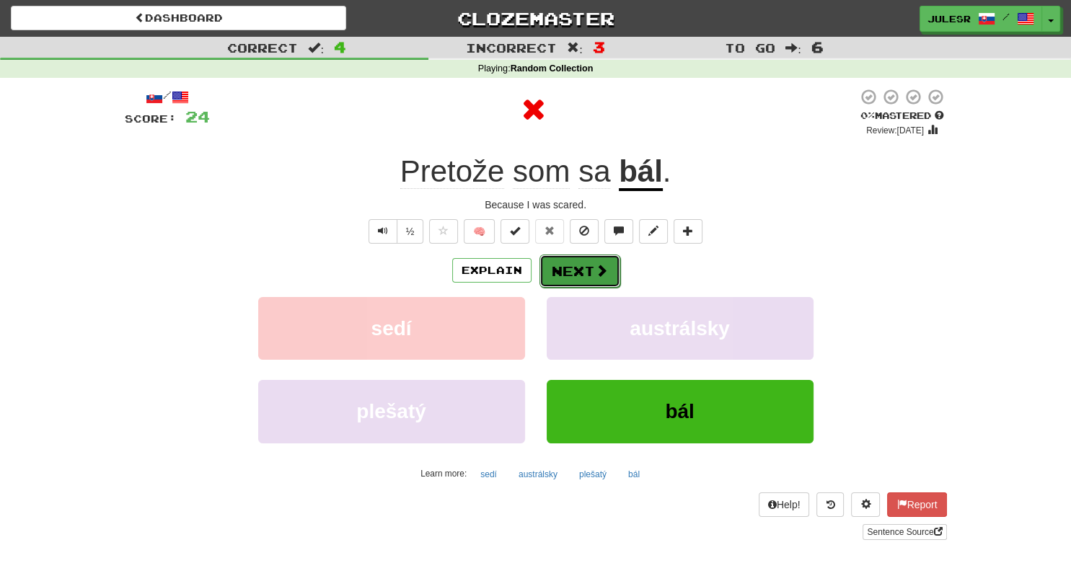
click at [595, 270] on span at bounding box center [601, 270] width 13 height 13
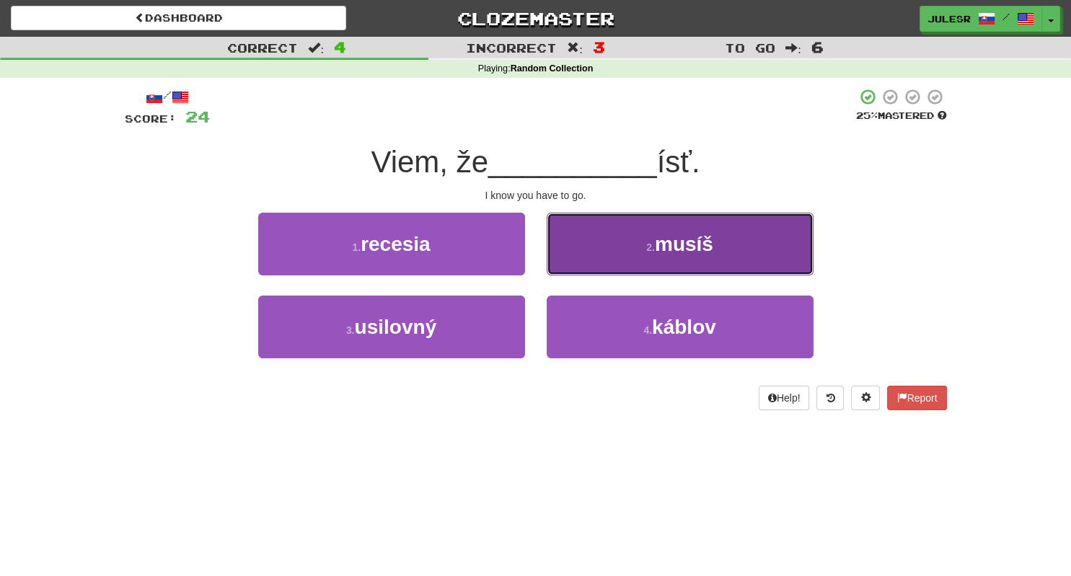
click at [688, 251] on span "musíš" at bounding box center [684, 244] width 58 height 22
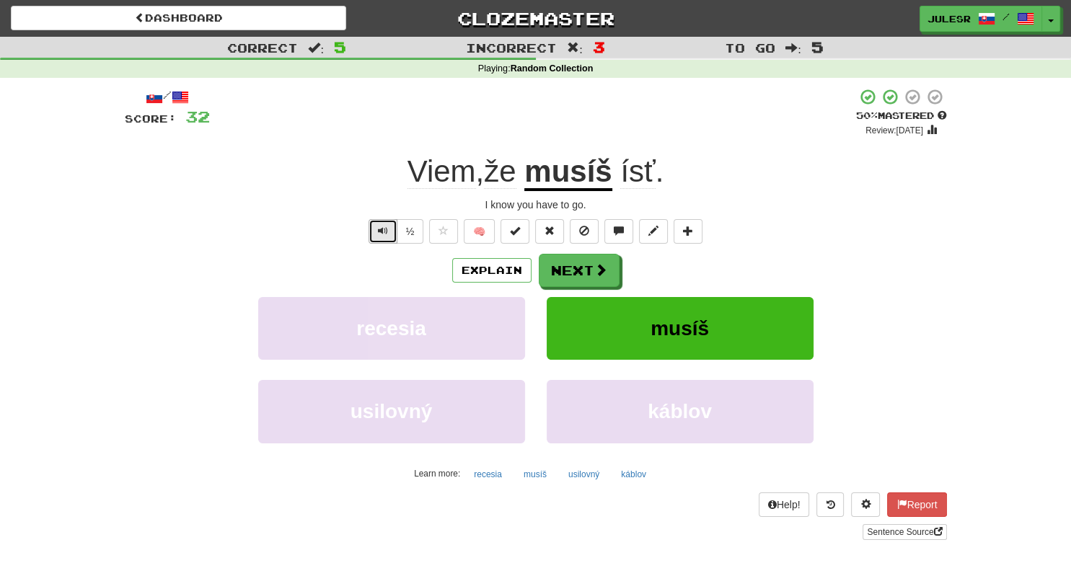
click at [382, 234] on span "Text-to-speech controls" at bounding box center [383, 231] width 10 height 10
click at [491, 270] on button "Explain" at bounding box center [491, 270] width 79 height 25
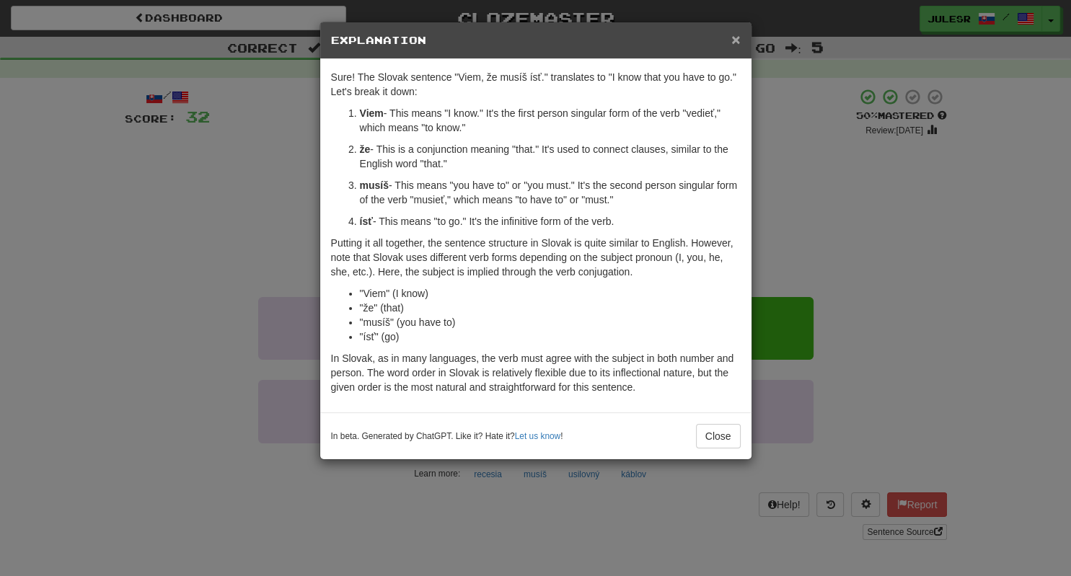
click at [739, 45] on span "×" at bounding box center [735, 39] width 9 height 17
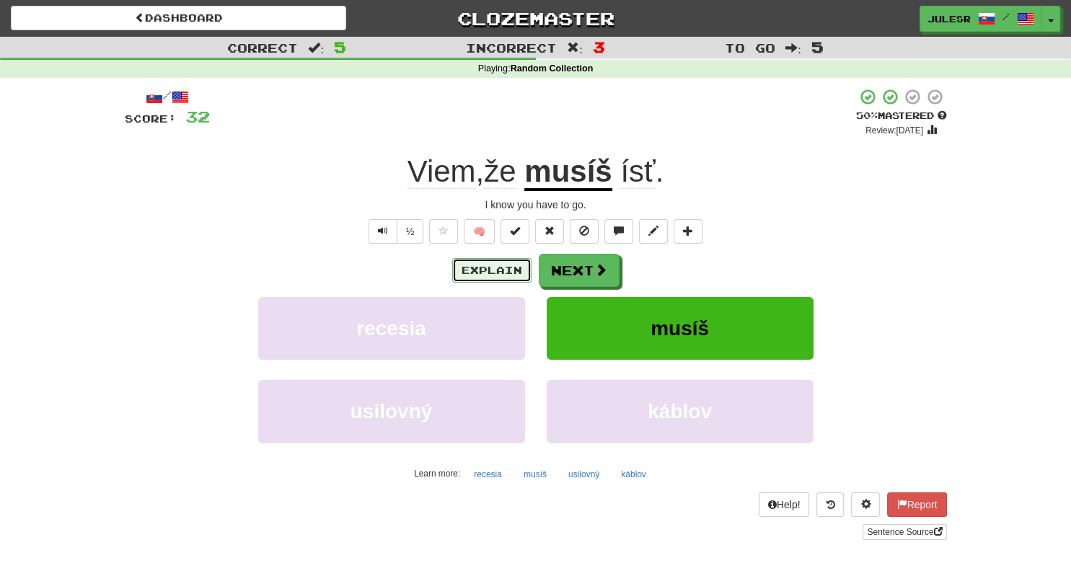
click at [494, 266] on button "Explain" at bounding box center [491, 270] width 79 height 25
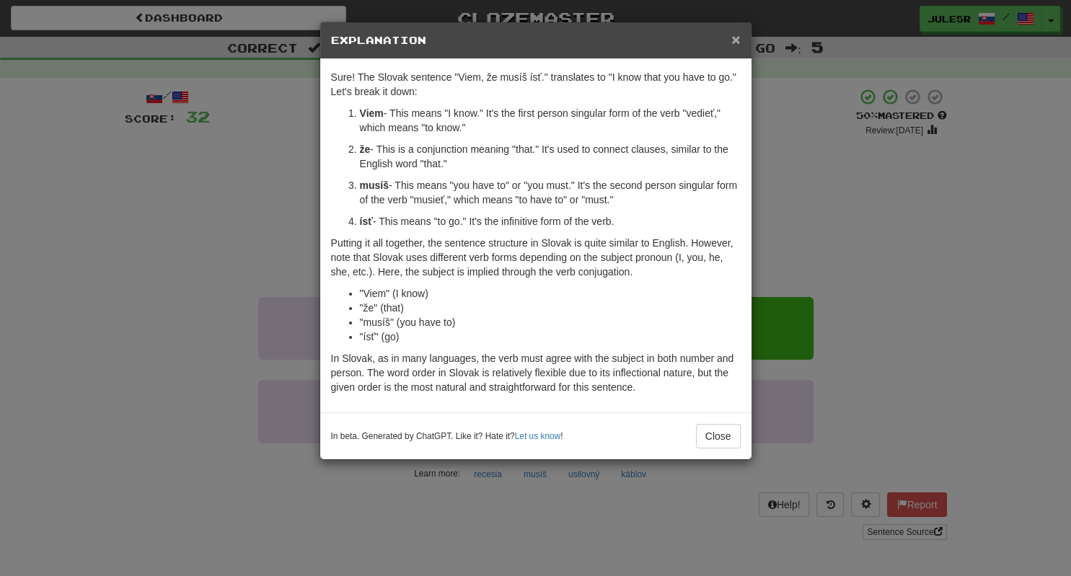
click at [738, 45] on span "×" at bounding box center [735, 39] width 9 height 17
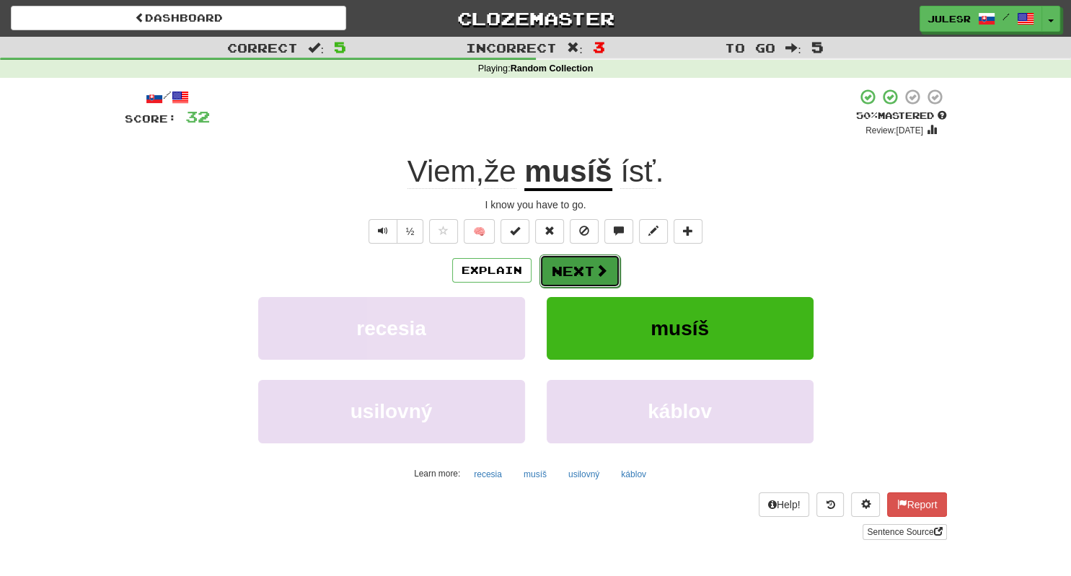
click at [582, 270] on button "Next" at bounding box center [579, 270] width 81 height 33
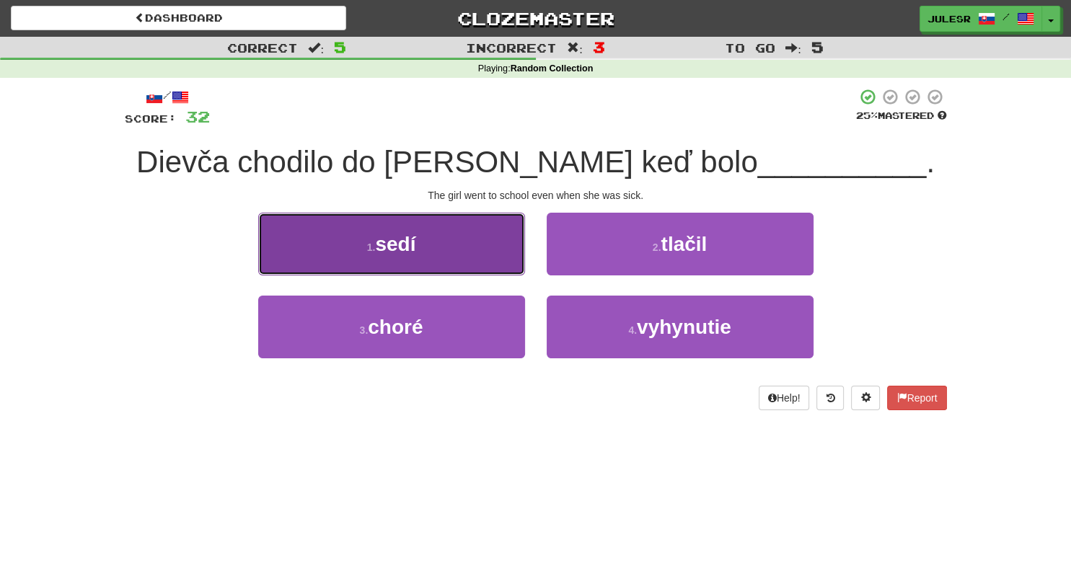
click at [478, 261] on button "1 . sedí" at bounding box center [391, 244] width 267 height 63
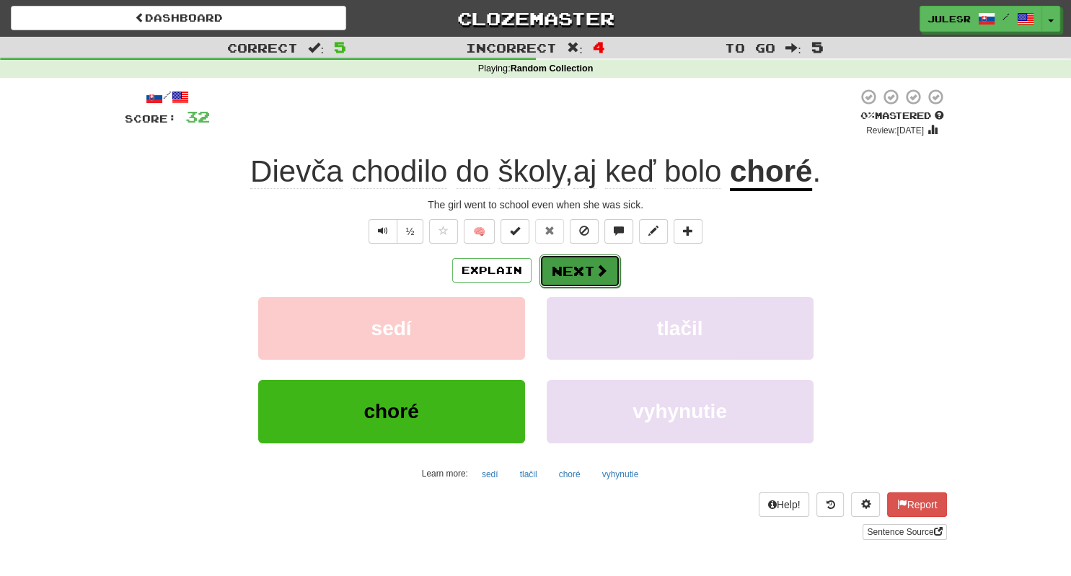
click at [604, 267] on span at bounding box center [601, 270] width 13 height 13
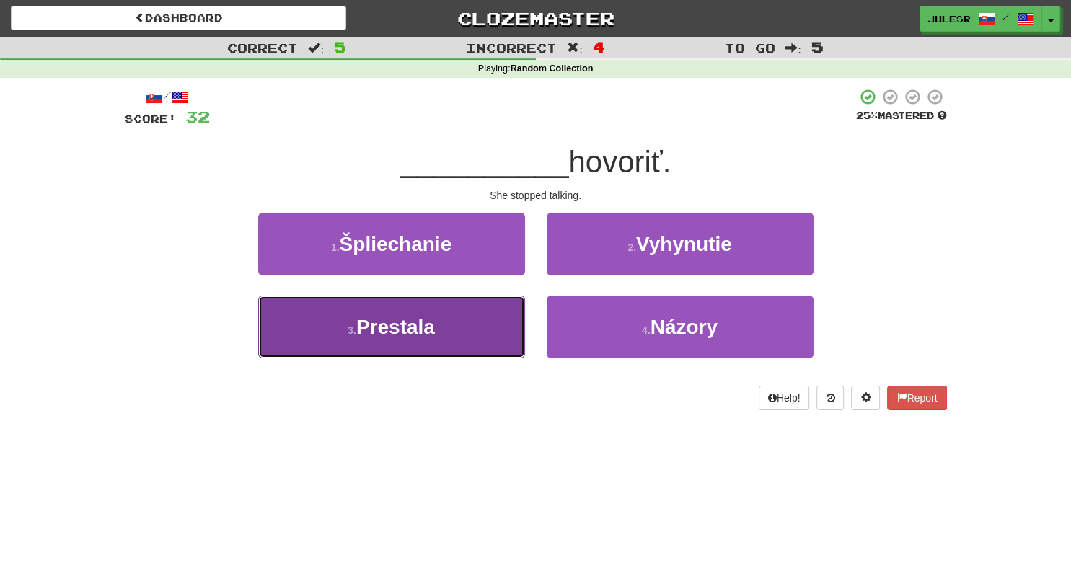
click at [461, 331] on button "3 . Prestala" at bounding box center [391, 327] width 267 height 63
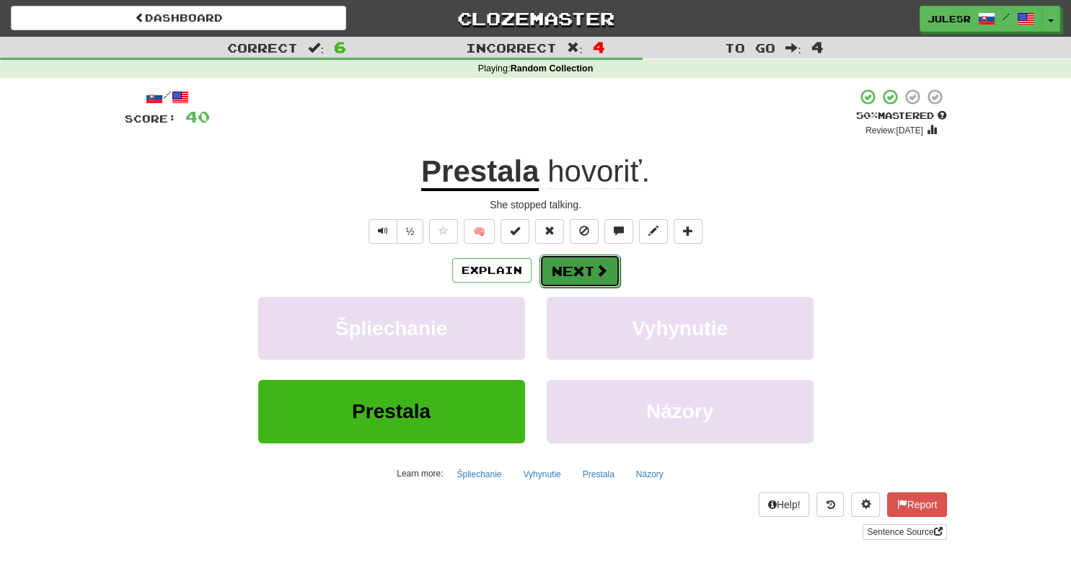
click at [603, 281] on button "Next" at bounding box center [579, 270] width 81 height 33
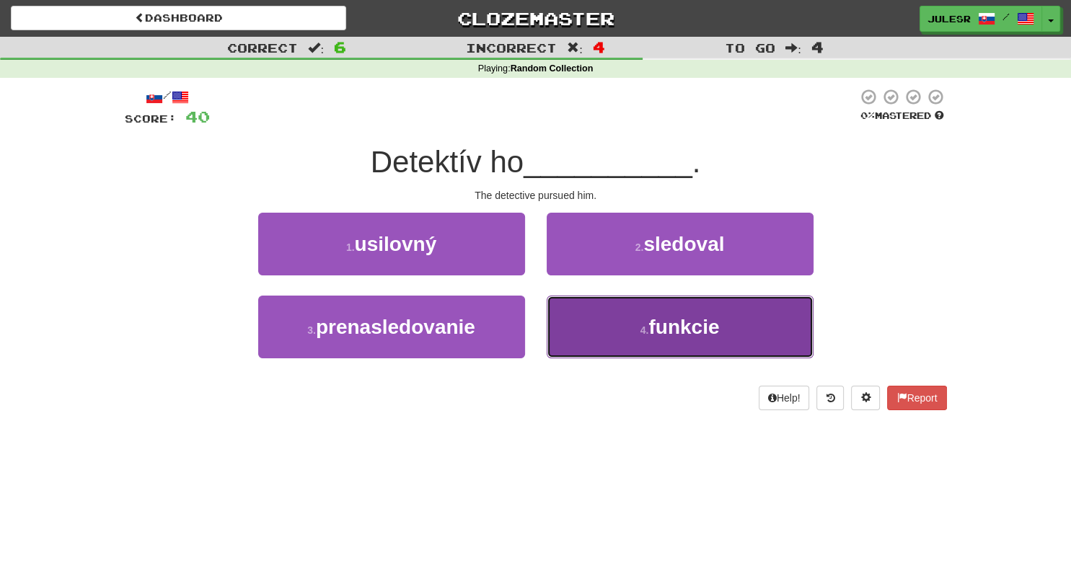
click at [676, 350] on button "4 . funkcie" at bounding box center [679, 327] width 267 height 63
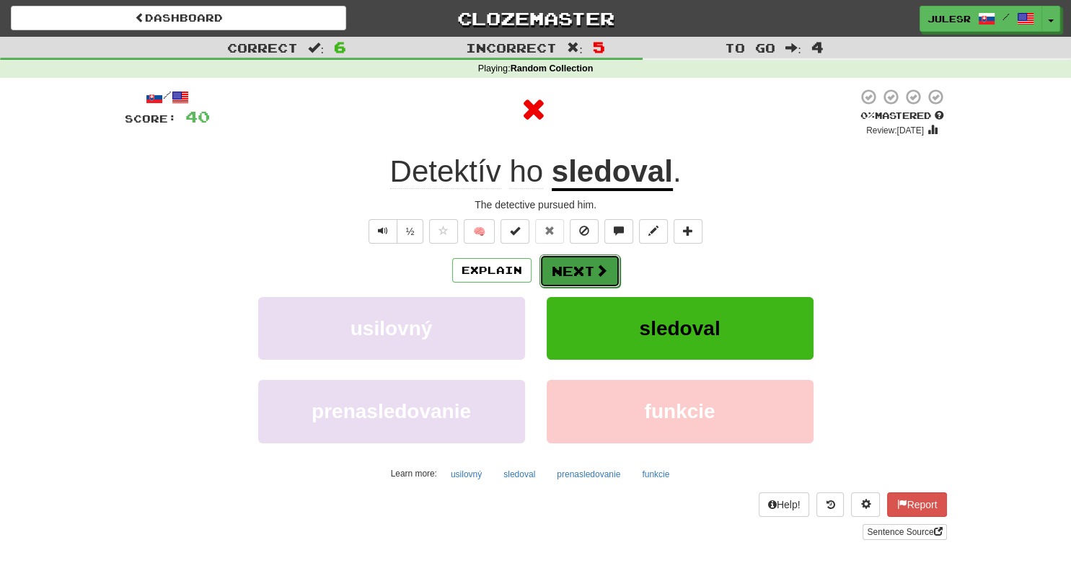
click at [601, 278] on button "Next" at bounding box center [579, 270] width 81 height 33
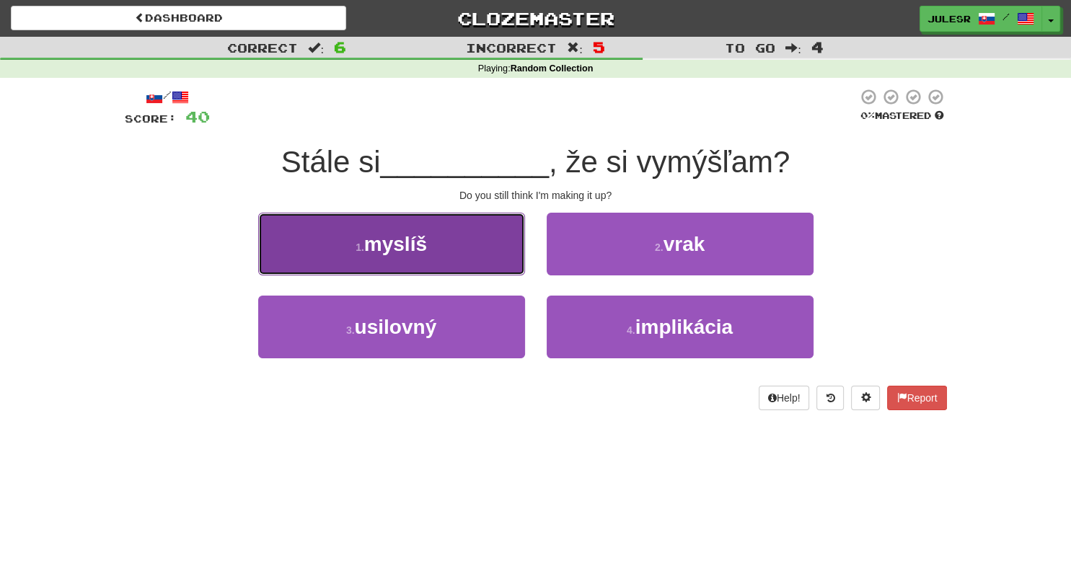
click at [495, 252] on button "1 . myslíš" at bounding box center [391, 244] width 267 height 63
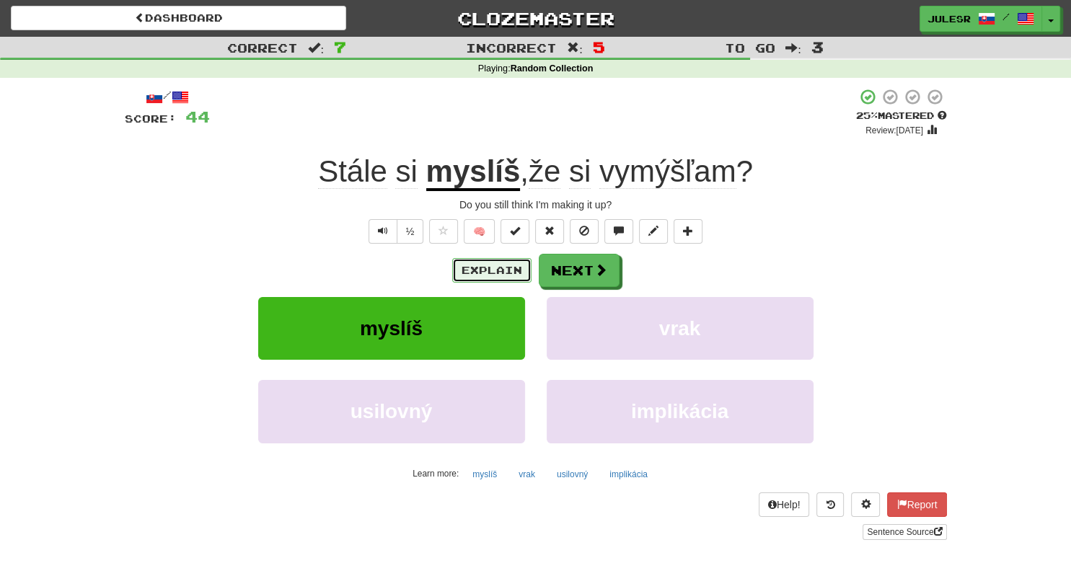
click at [476, 258] on button "Explain" at bounding box center [491, 270] width 79 height 25
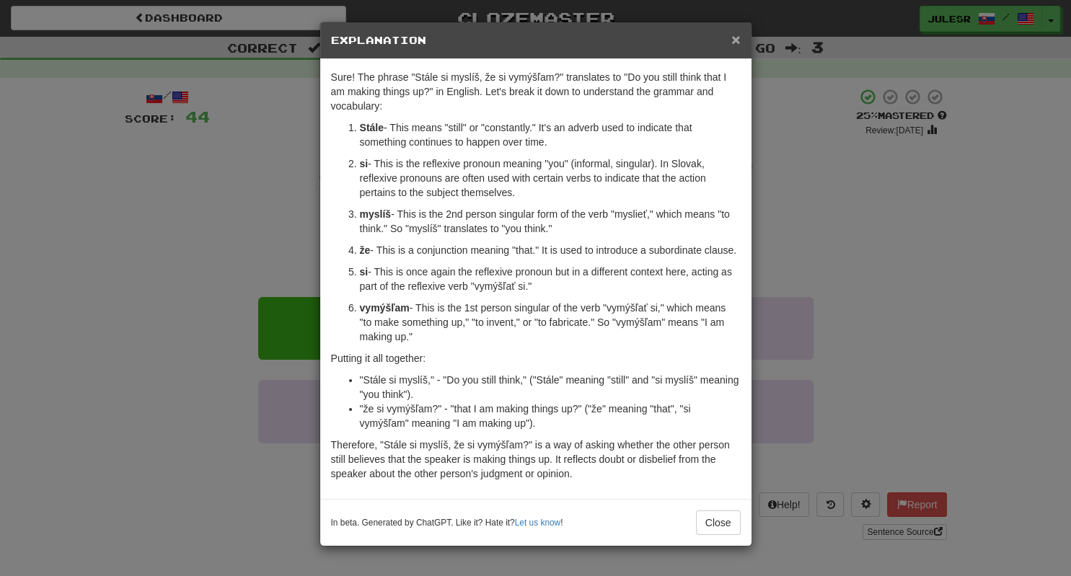
click at [738, 40] on span "×" at bounding box center [735, 39] width 9 height 17
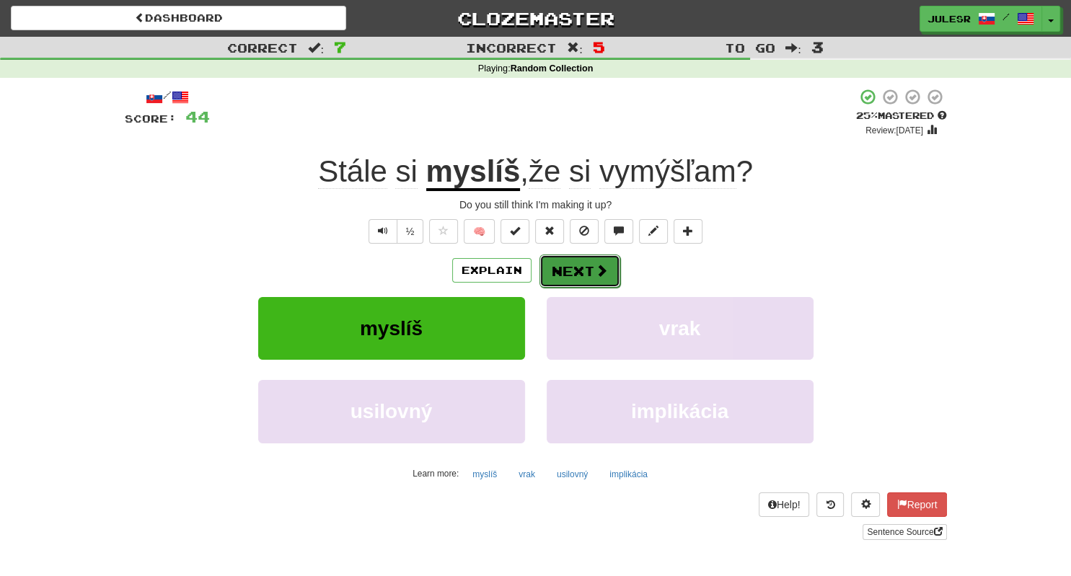
click at [595, 261] on button "Next" at bounding box center [579, 270] width 81 height 33
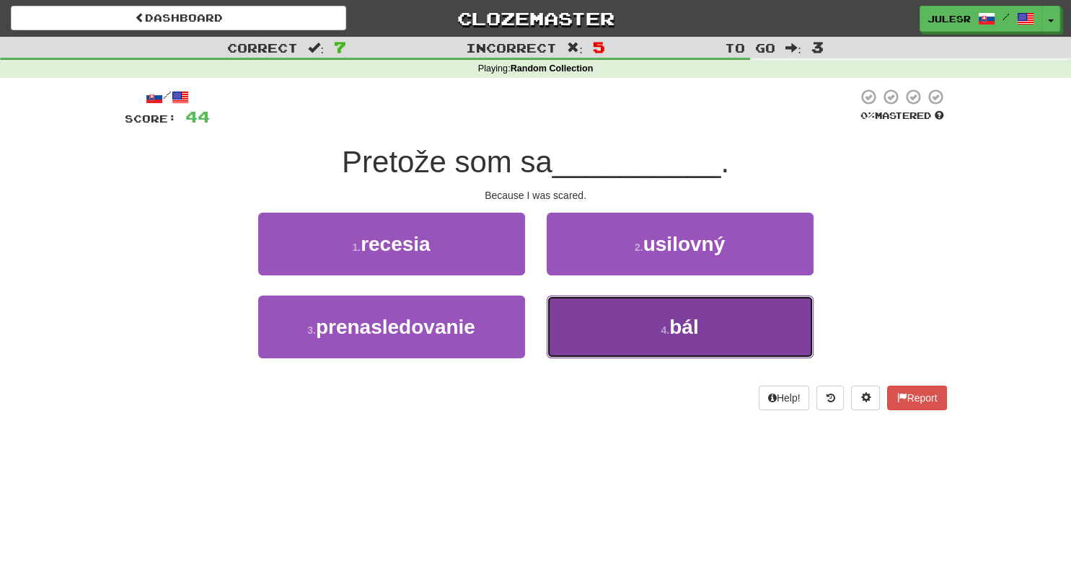
click at [662, 347] on button "4 . bál" at bounding box center [679, 327] width 267 height 63
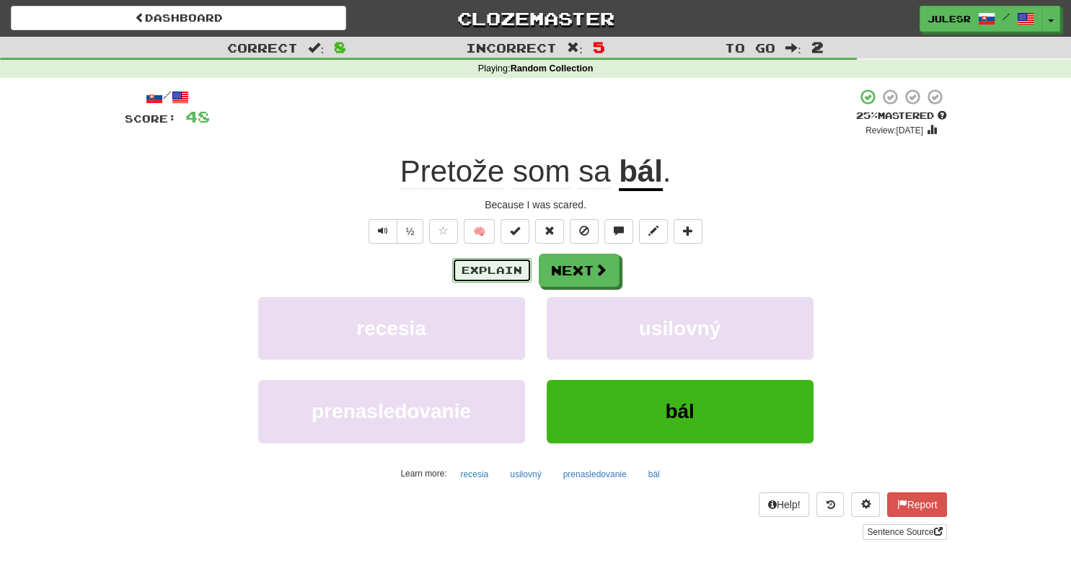
click at [477, 264] on button "Explain" at bounding box center [491, 270] width 79 height 25
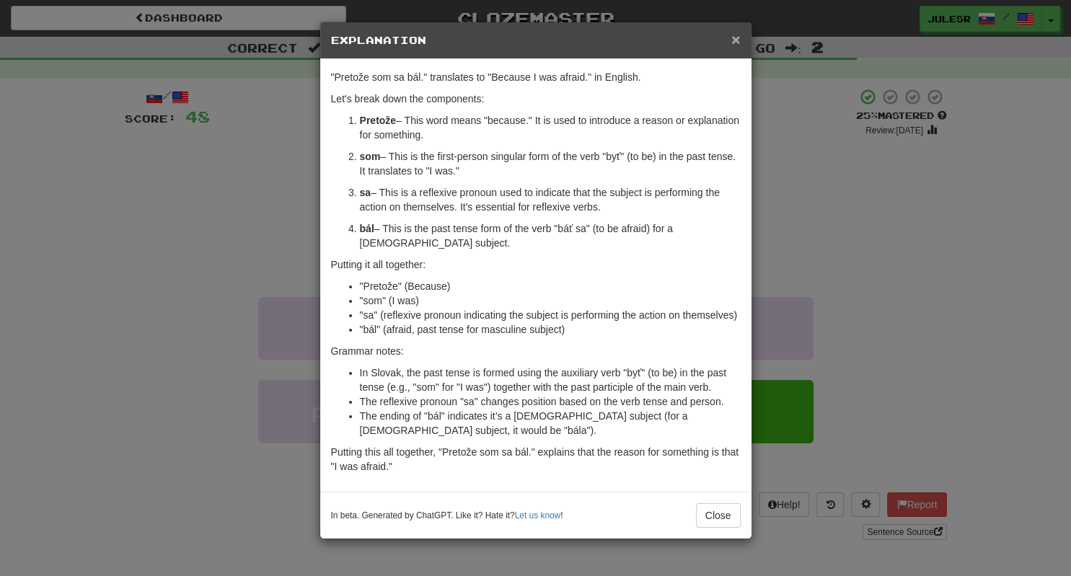
click at [740, 45] on span "×" at bounding box center [735, 39] width 9 height 17
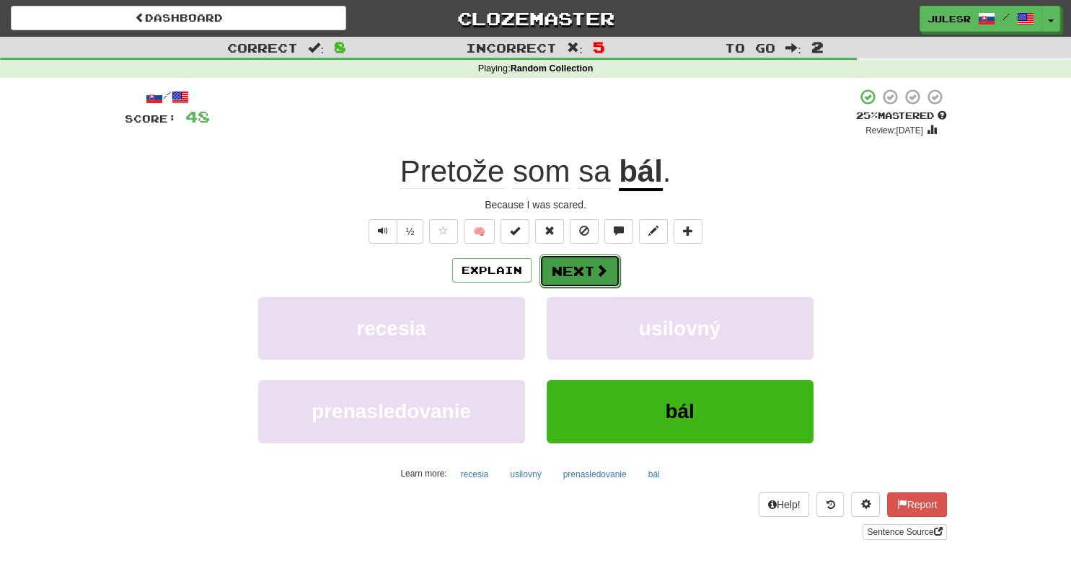
click at [604, 274] on span at bounding box center [601, 270] width 13 height 13
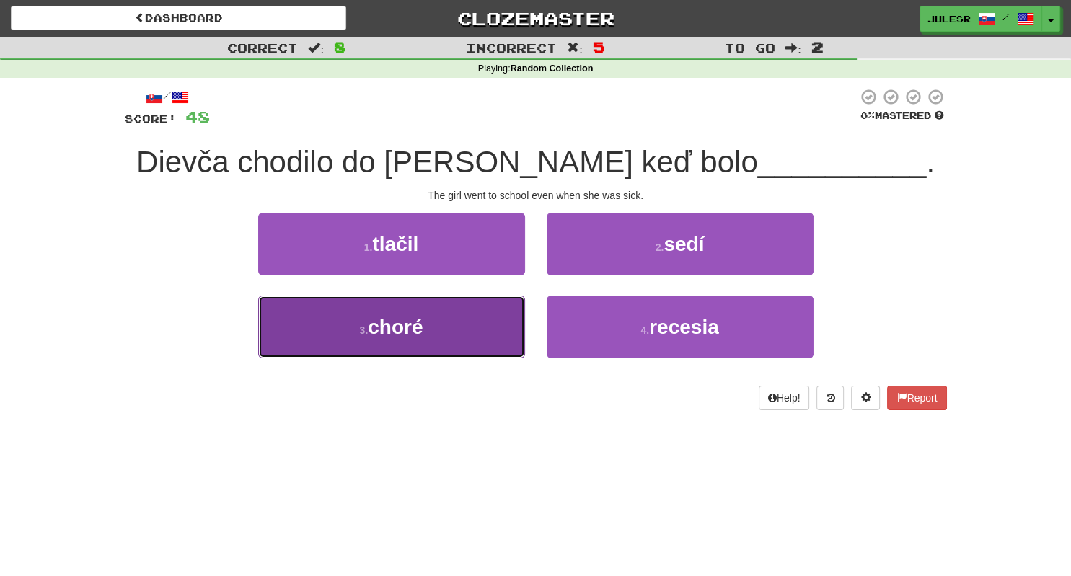
click at [444, 304] on button "3 . choré" at bounding box center [391, 327] width 267 height 63
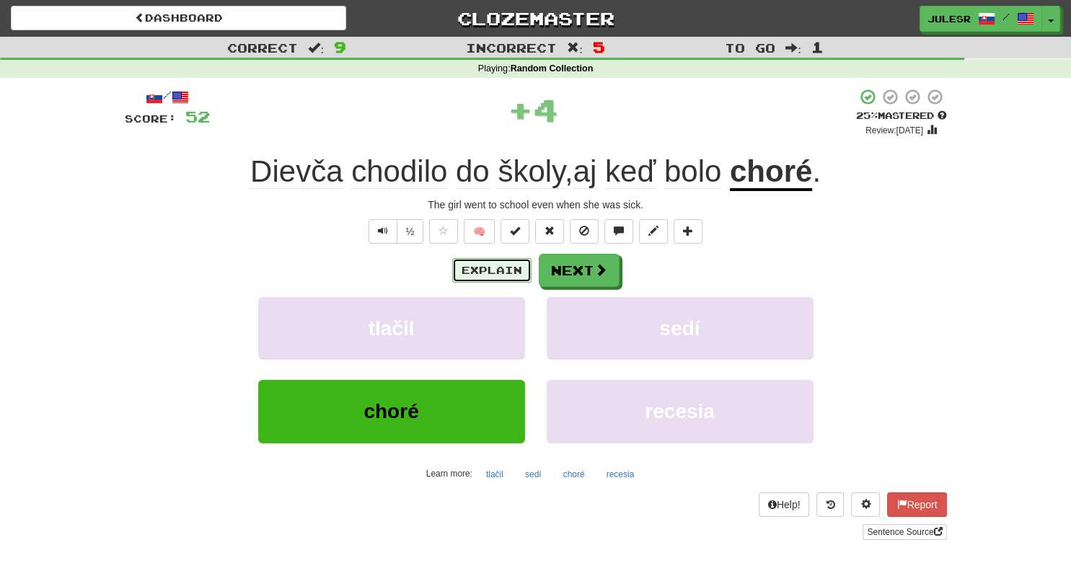
click at [474, 262] on button "Explain" at bounding box center [491, 270] width 79 height 25
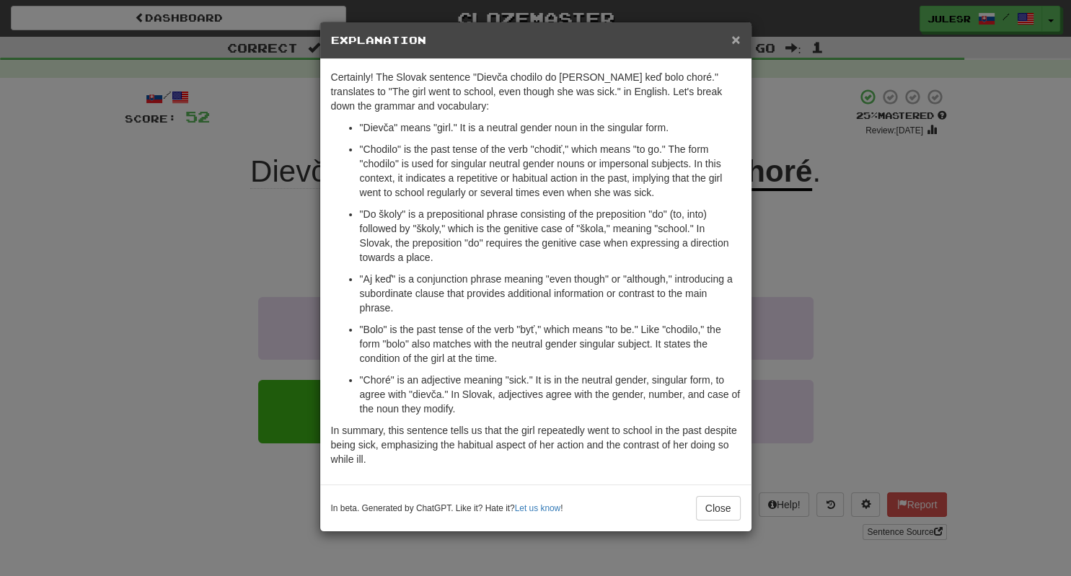
click at [737, 41] on span "×" at bounding box center [735, 39] width 9 height 17
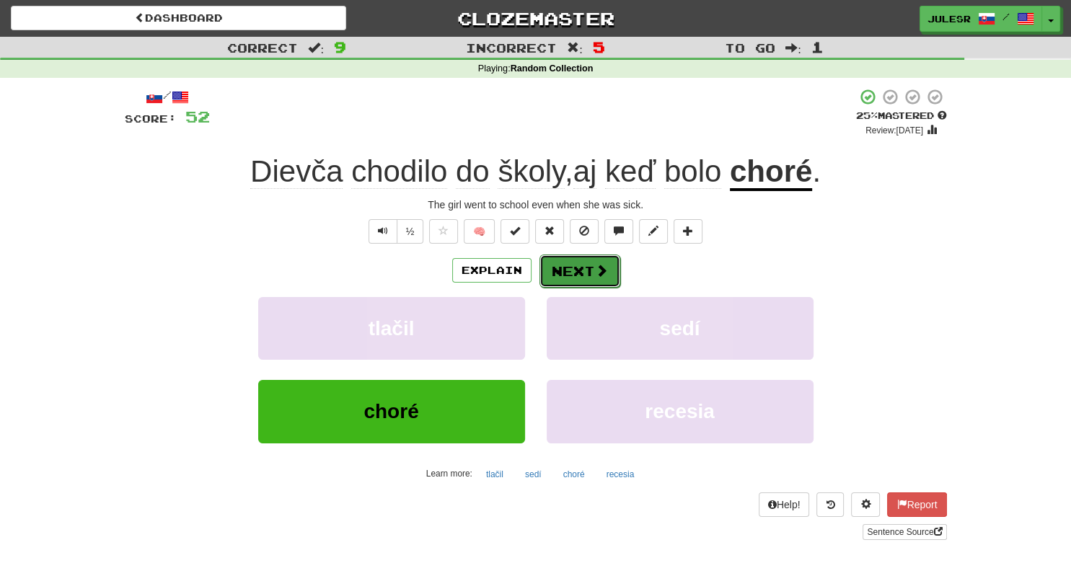
click at [598, 268] on span at bounding box center [601, 270] width 13 height 13
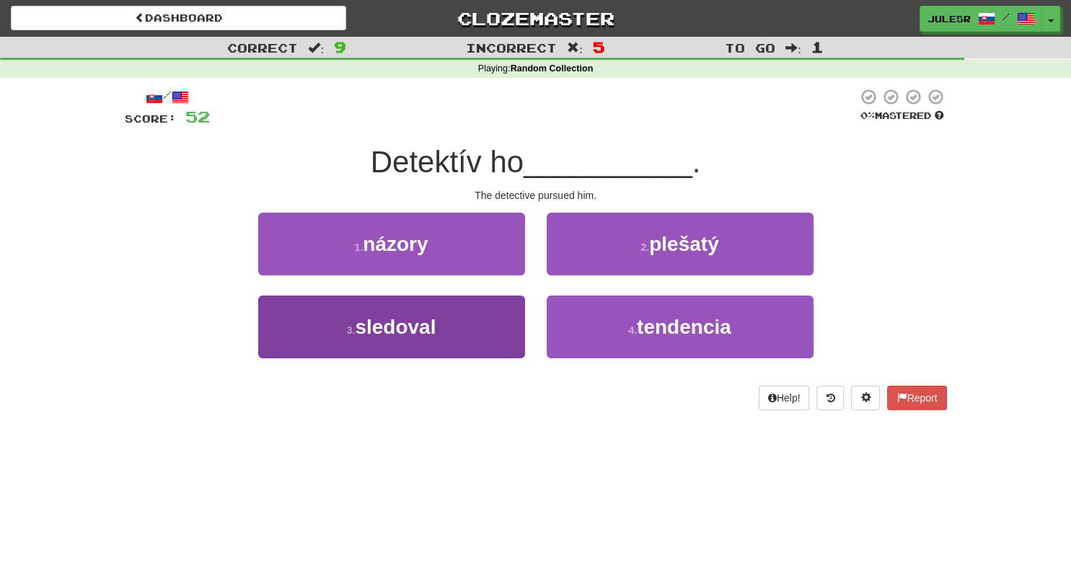
drag, startPoint x: 404, startPoint y: 359, endPoint x: 404, endPoint y: 323, distance: 36.0
click at [404, 323] on div "3 . sledoval" at bounding box center [391, 337] width 288 height 83
click at [404, 323] on span "sledoval" at bounding box center [395, 327] width 81 height 22
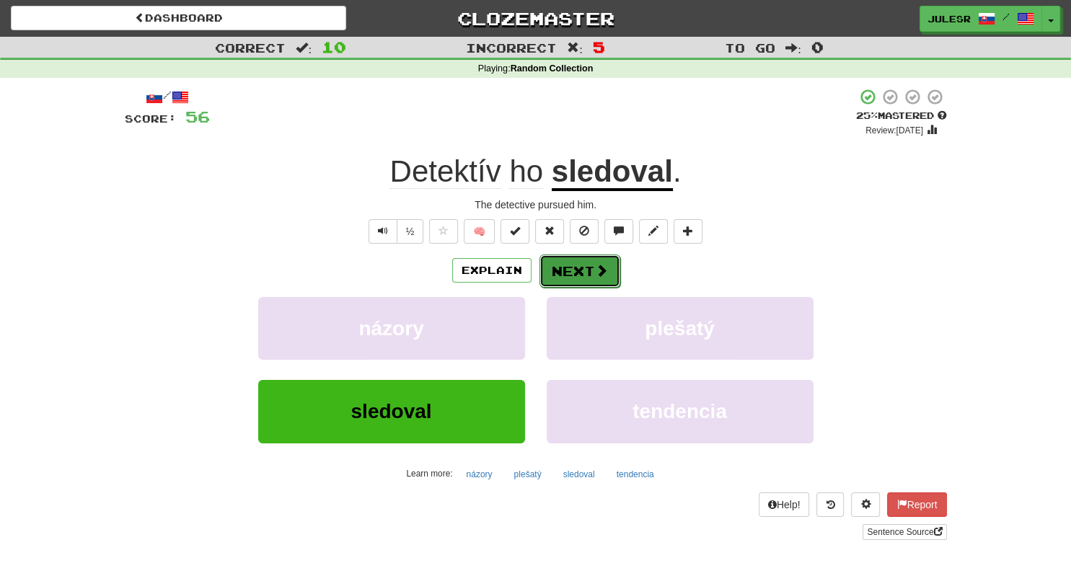
click at [584, 270] on button "Next" at bounding box center [579, 270] width 81 height 33
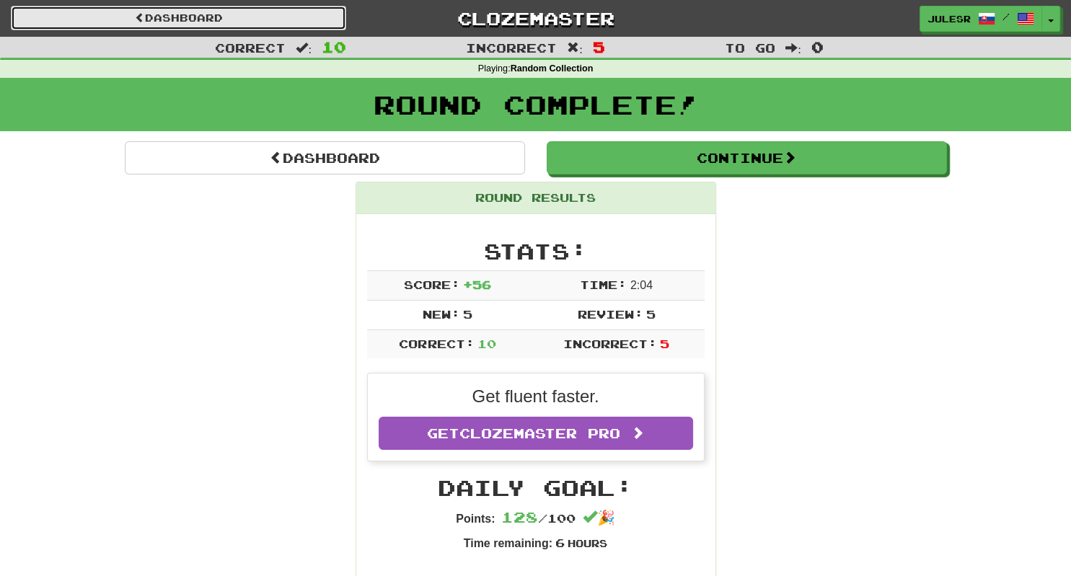
click at [213, 27] on link "Dashboard" at bounding box center [178, 18] width 335 height 25
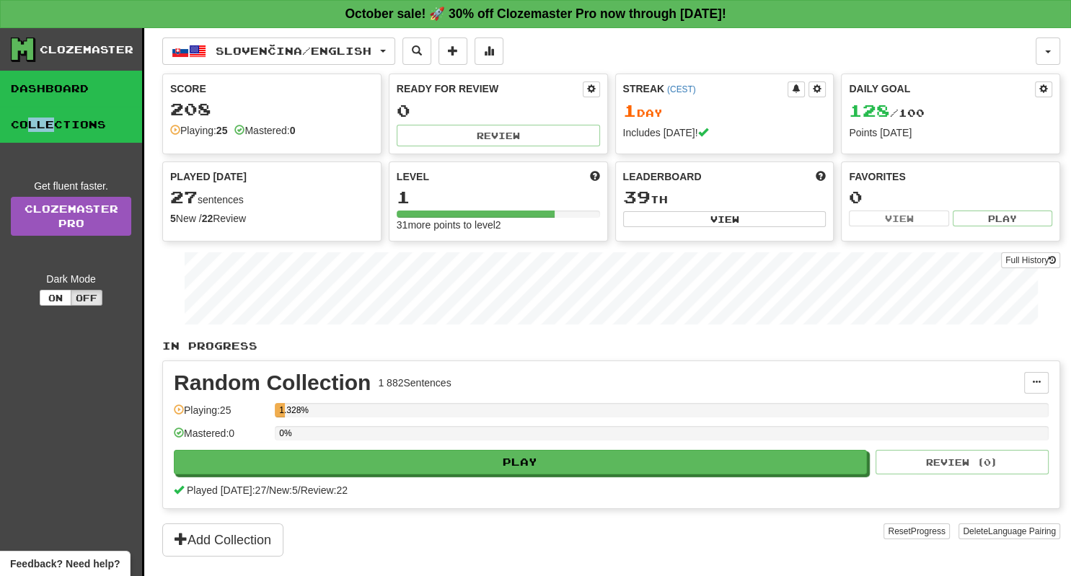
drag, startPoint x: 24, startPoint y: 143, endPoint x: 65, endPoint y: 119, distance: 47.5
click at [65, 119] on div "Clozemaster Dashboard Collections Get fluent faster. Clozemaster Pro Dark Mode …" at bounding box center [72, 320] width 144 height 584
click at [65, 119] on link "Collections" at bounding box center [71, 125] width 142 height 36
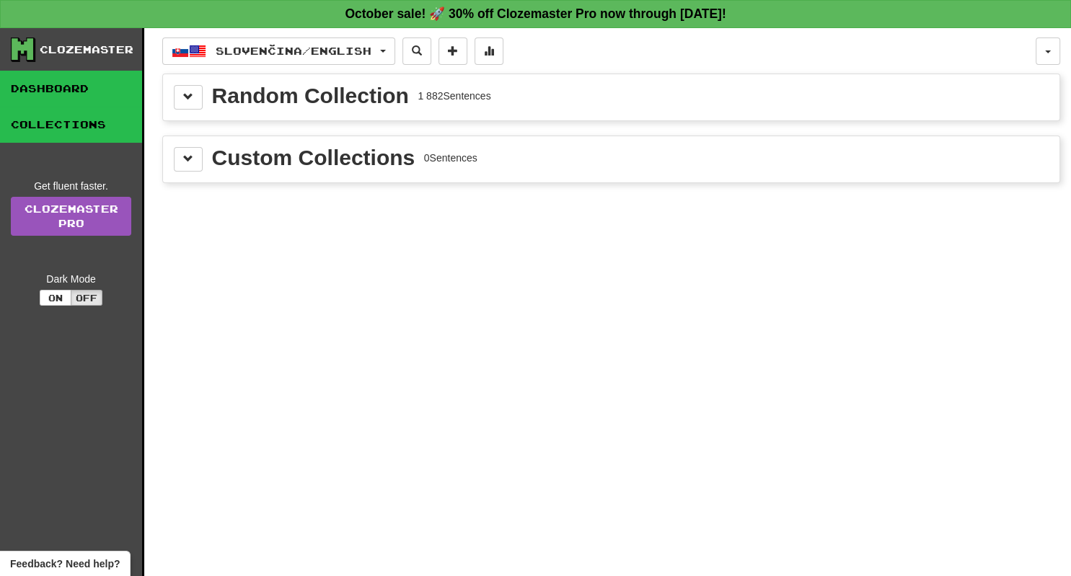
click at [82, 102] on link "Dashboard" at bounding box center [71, 89] width 142 height 36
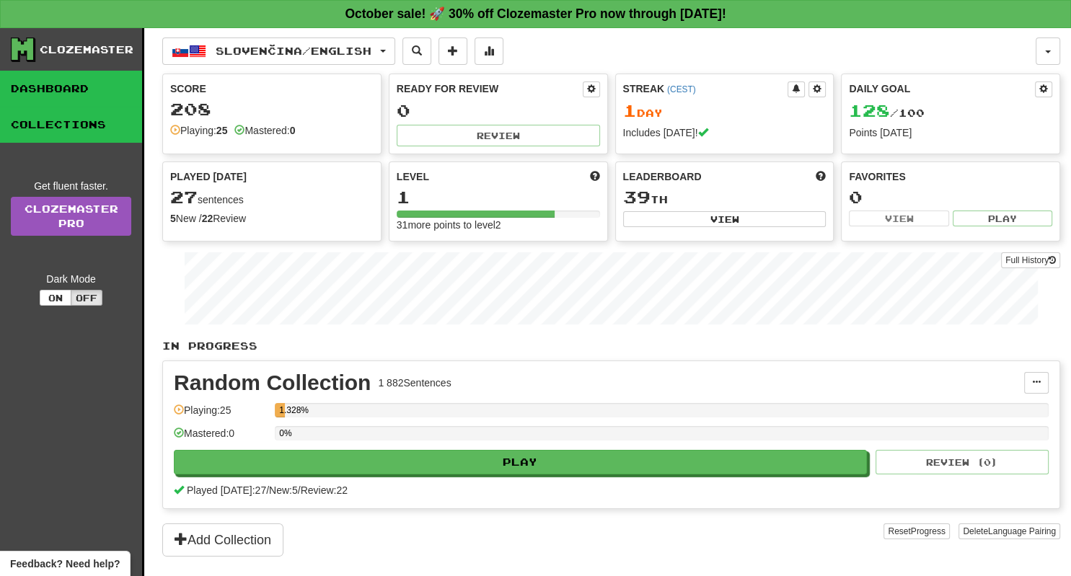
click at [79, 121] on link "Collections" at bounding box center [71, 125] width 142 height 36
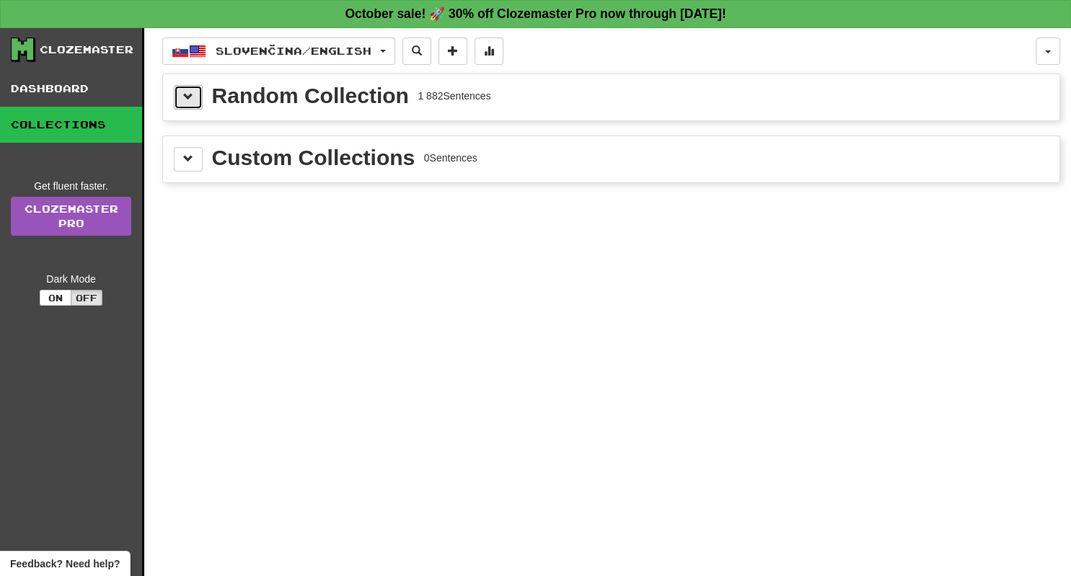
click at [185, 102] on span at bounding box center [188, 97] width 10 height 10
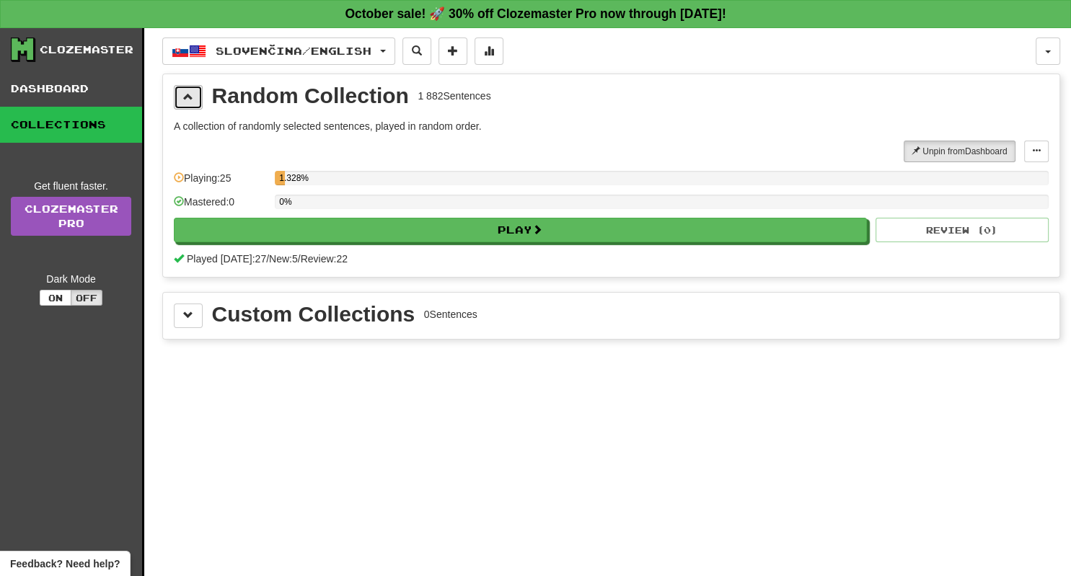
click at [185, 102] on span at bounding box center [188, 97] width 10 height 10
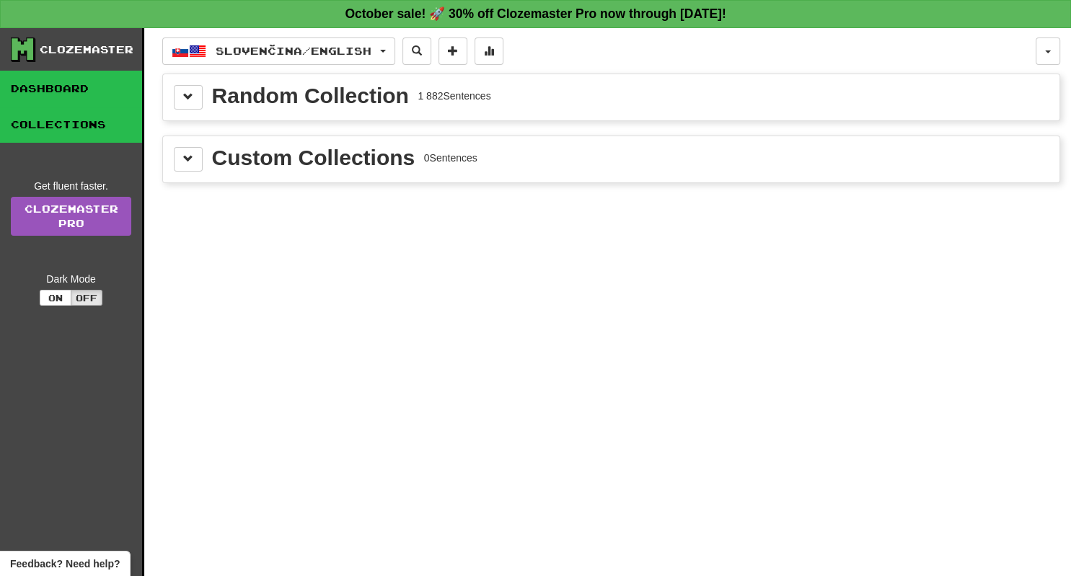
click at [108, 94] on link "Dashboard" at bounding box center [71, 89] width 142 height 36
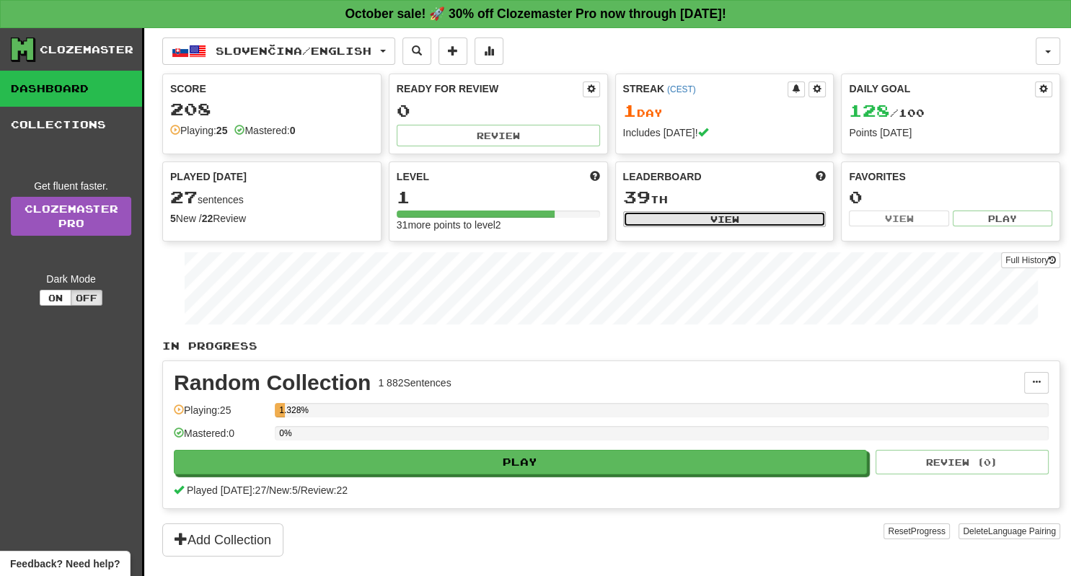
click at [708, 223] on button "View" at bounding box center [724, 219] width 203 height 16
select select "**********"
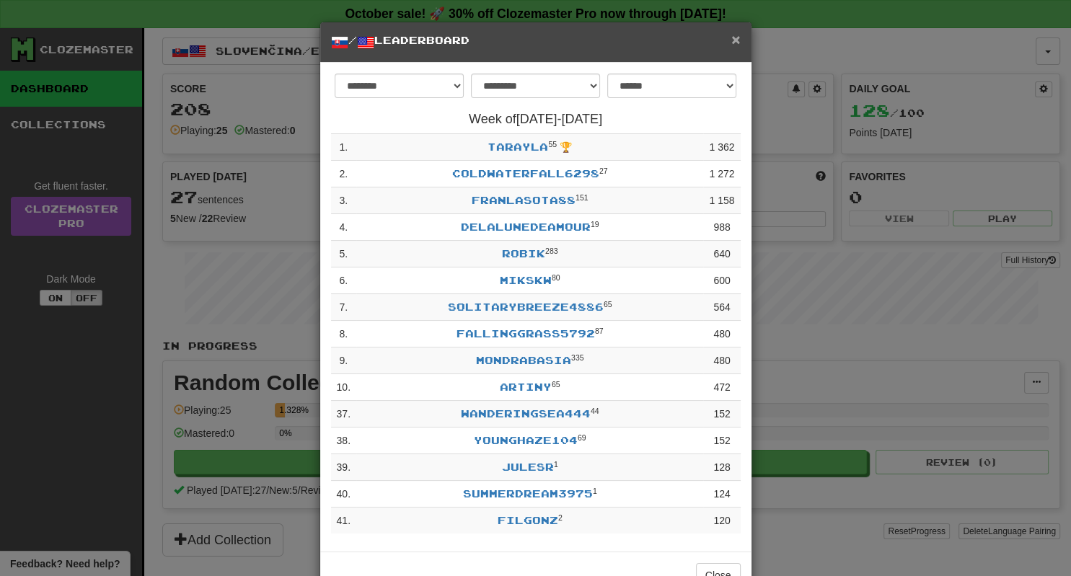
click at [734, 45] on span "×" at bounding box center [735, 39] width 9 height 17
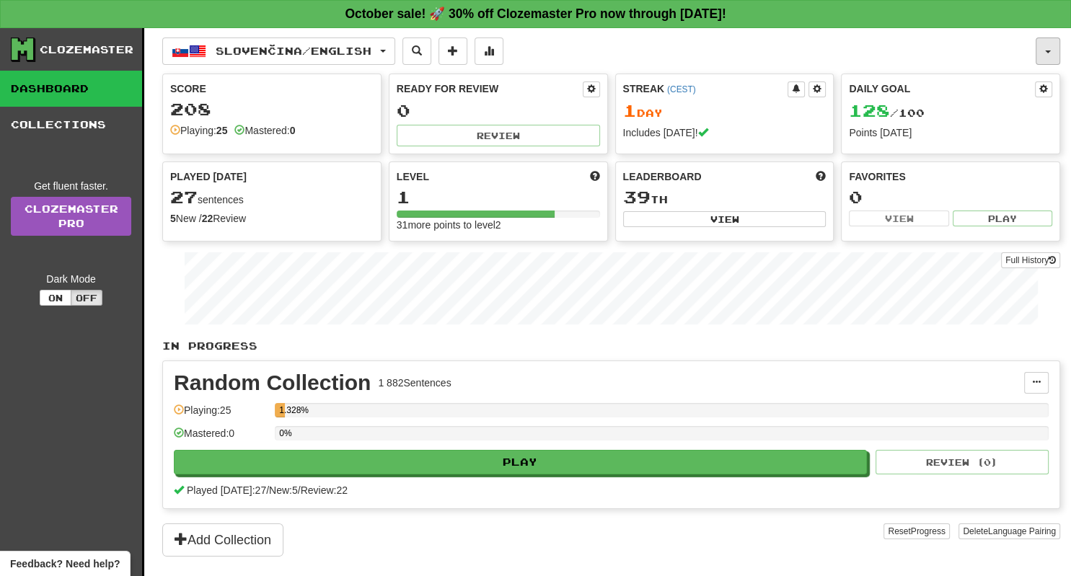
click at [1037, 52] on button "button" at bounding box center [1047, 50] width 25 height 27
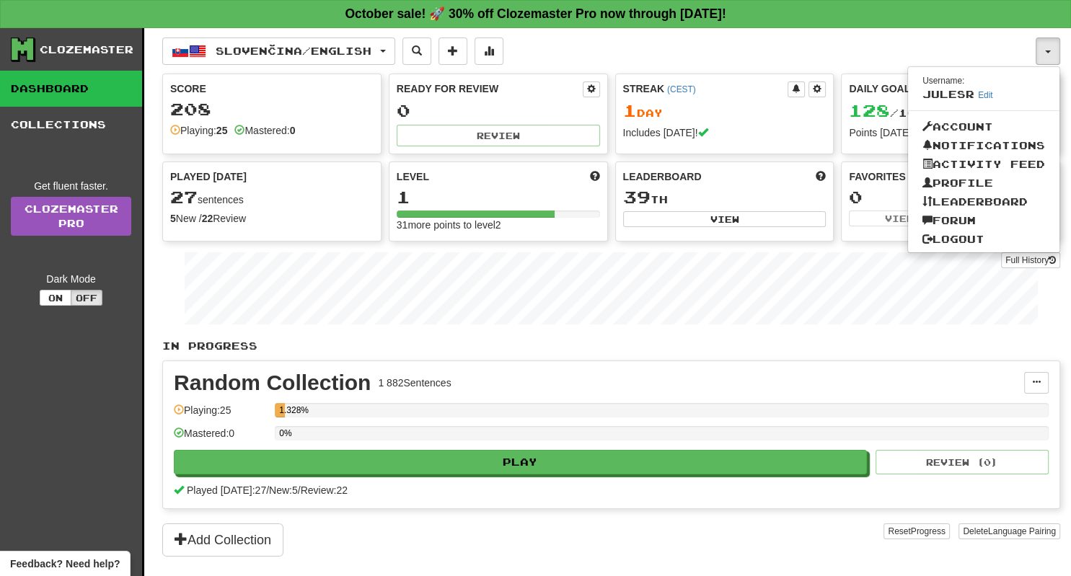
click at [799, 60] on div "Slovenčina / English Slovenčina / English Streak: 1 Review: 0 Daily Goal: 128 /…" at bounding box center [598, 50] width 873 height 27
